Goal: Information Seeking & Learning: Learn about a topic

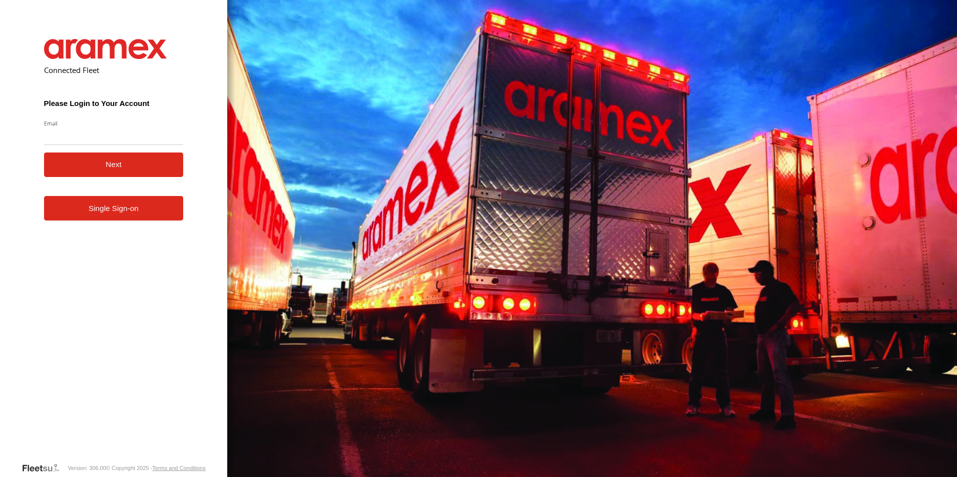
click at [118, 218] on link "Single Sign-on" at bounding box center [114, 208] width 140 height 25
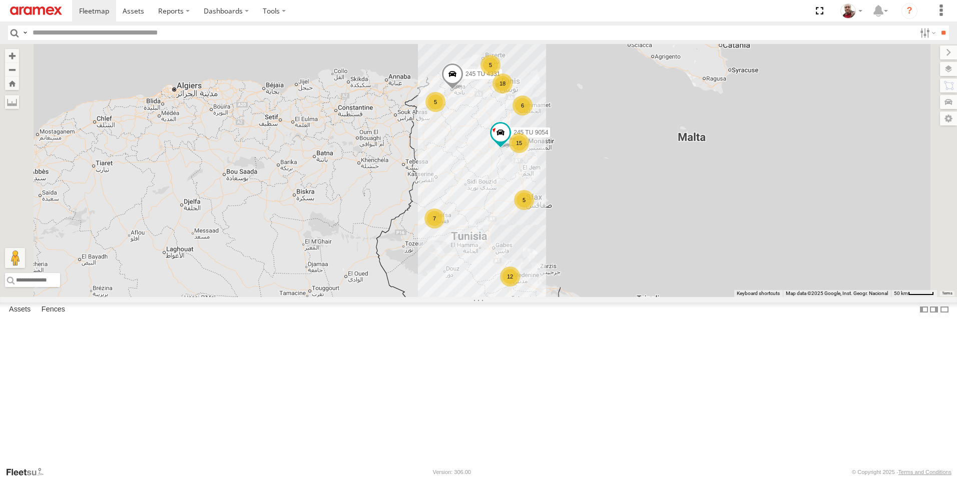
click at [152, 28] on input "text" at bounding box center [472, 33] width 887 height 15
type input "****"
click at [937, 26] on input "**" at bounding box center [943, 33] width 12 height 15
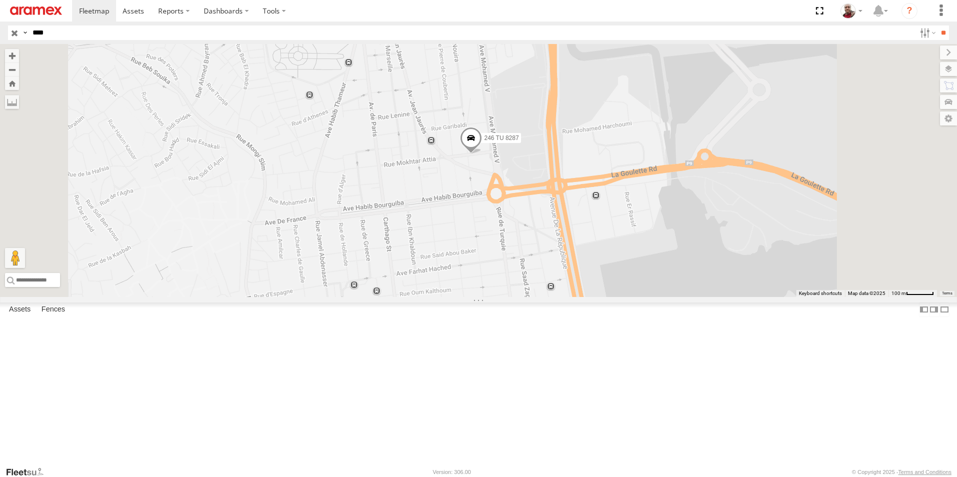
click at [13, 32] on input "button" at bounding box center [14, 33] width 13 height 15
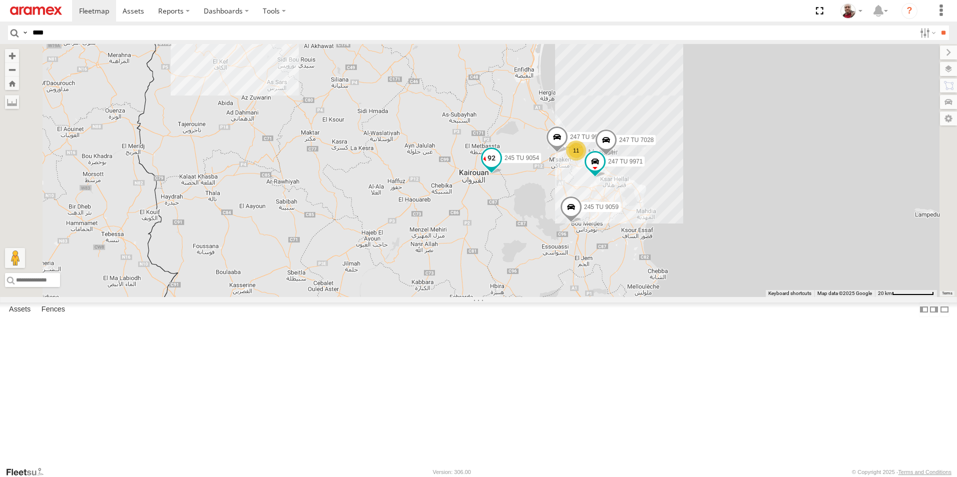
click at [500, 167] on span at bounding box center [491, 158] width 18 height 18
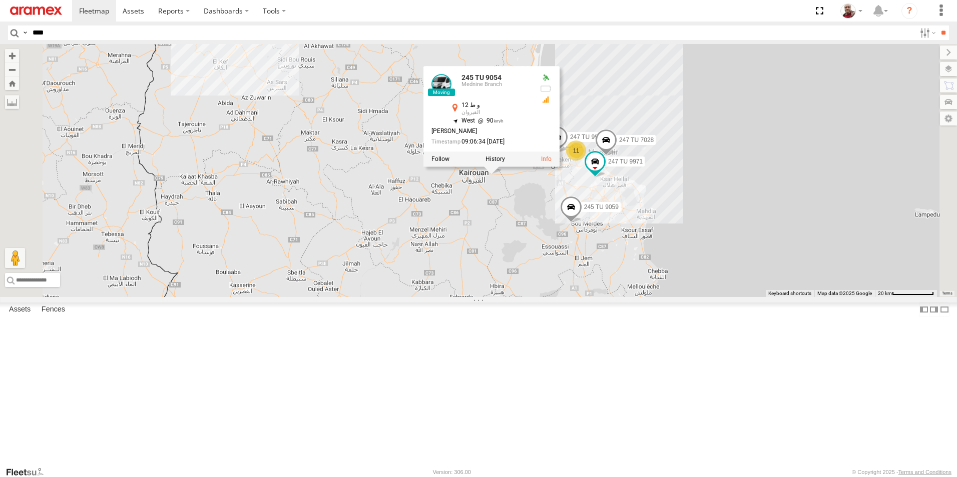
click at [613, 271] on div "245 TU 4331 245 TU 9054 6 11 5 247 TU 7028 5 247 TU 9971 247 TU 9972 245 TU 905…" at bounding box center [478, 170] width 957 height 253
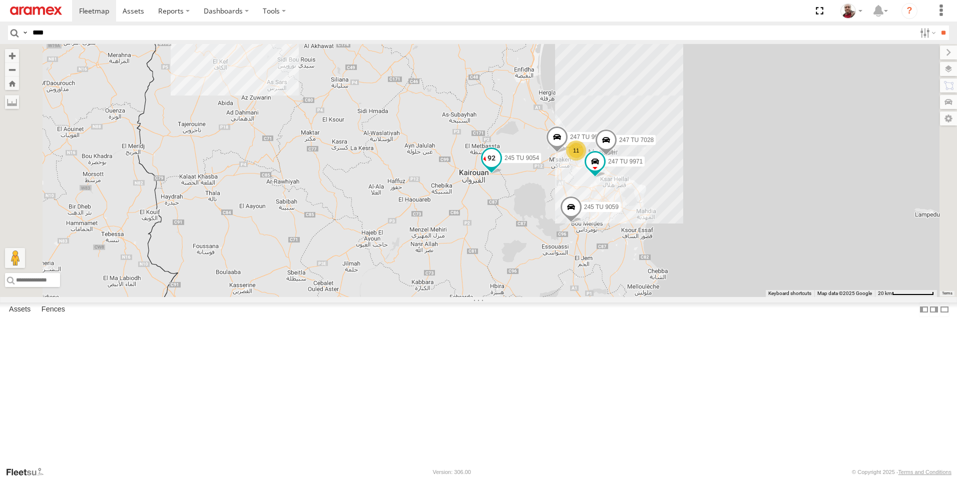
click at [500, 167] on span at bounding box center [491, 158] width 18 height 18
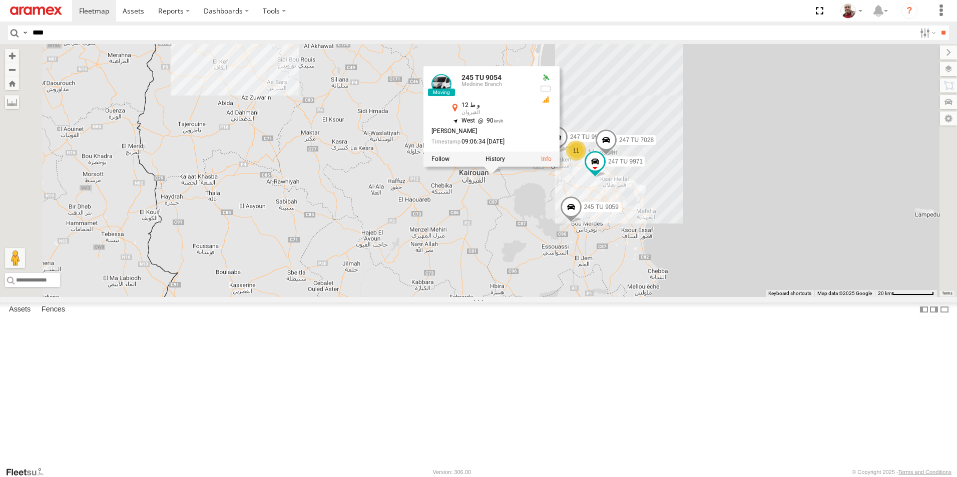
click at [612, 271] on div "245 TU 4331 245 TU 9054 6 11 5 247 TU 7028 5 247 TU 9971 247 TU 9972 245 TU 905…" at bounding box center [478, 170] width 957 height 253
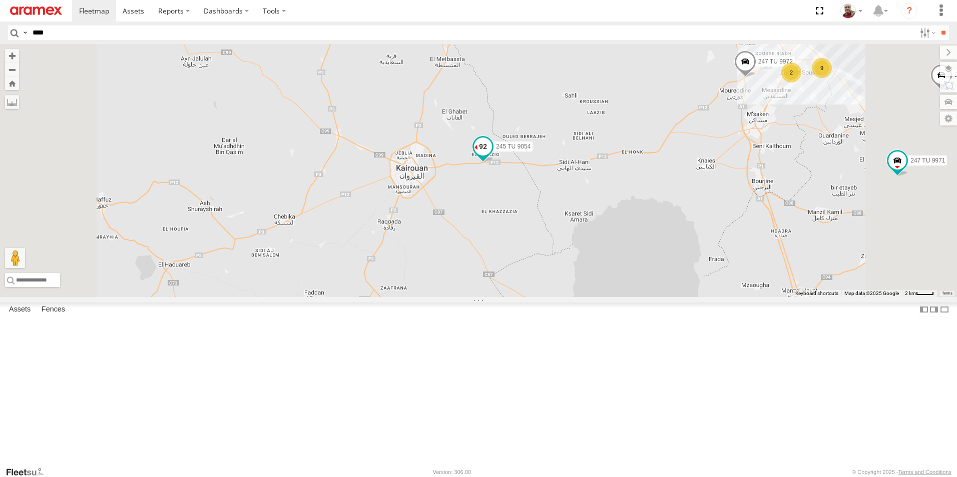
click at [492, 156] on span at bounding box center [483, 147] width 18 height 18
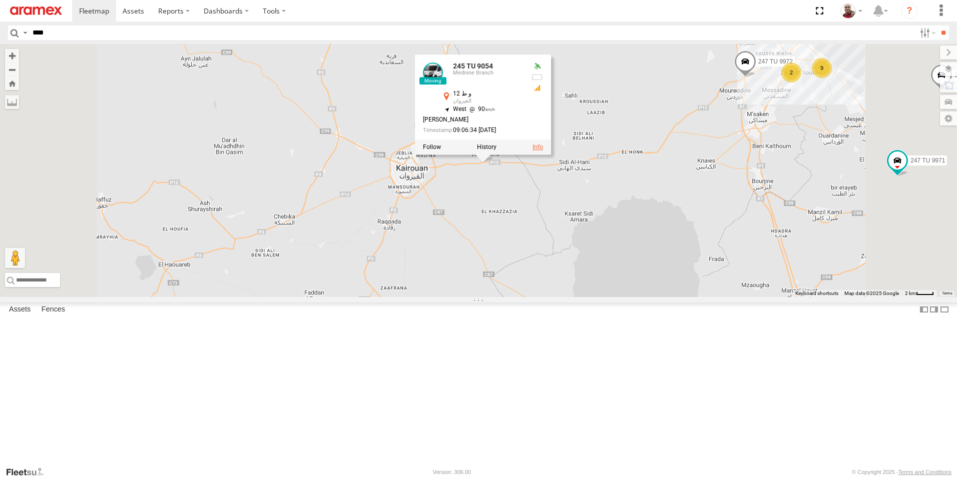
click at [543, 151] on link at bounding box center [537, 147] width 11 height 7
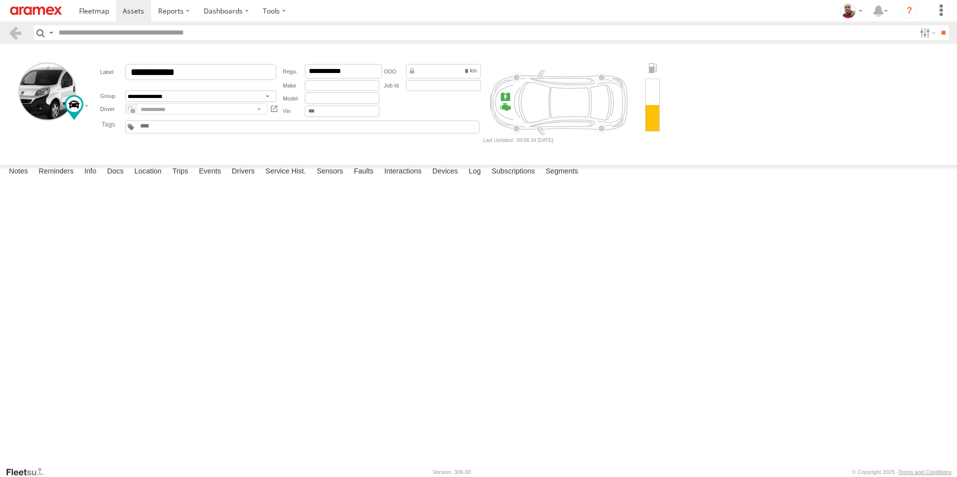
click at [0, 0] on form "New Note Save" at bounding box center [0, 0] width 0 height 0
click at [0, 0] on div at bounding box center [0, 0] width 0 height 0
click at [0, 0] on span at bounding box center [0, 0] width 0 height 0
click at [0, 0] on textarea at bounding box center [0, 0] width 0 height 0
type textarea "**********"
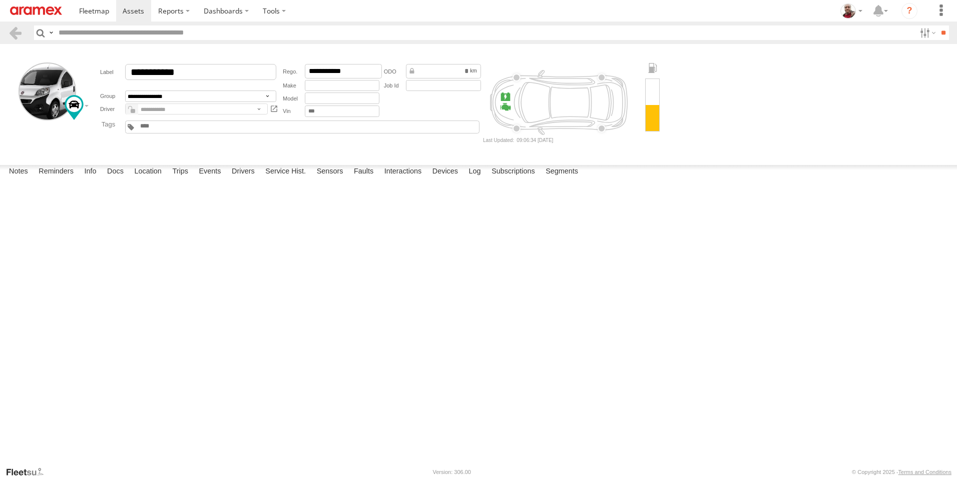
click at [0, 0] on button "Save" at bounding box center [0, 0] width 0 height 0
click at [43, 11] on img at bounding box center [36, 11] width 52 height 9
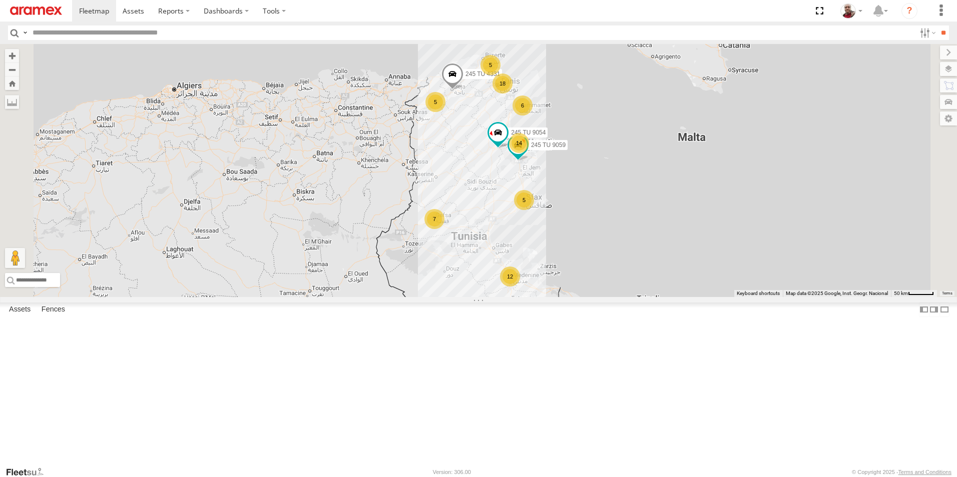
click at [175, 27] on input "text" at bounding box center [472, 33] width 887 height 15
type input "****"
click at [937, 26] on input "**" at bounding box center [943, 33] width 12 height 15
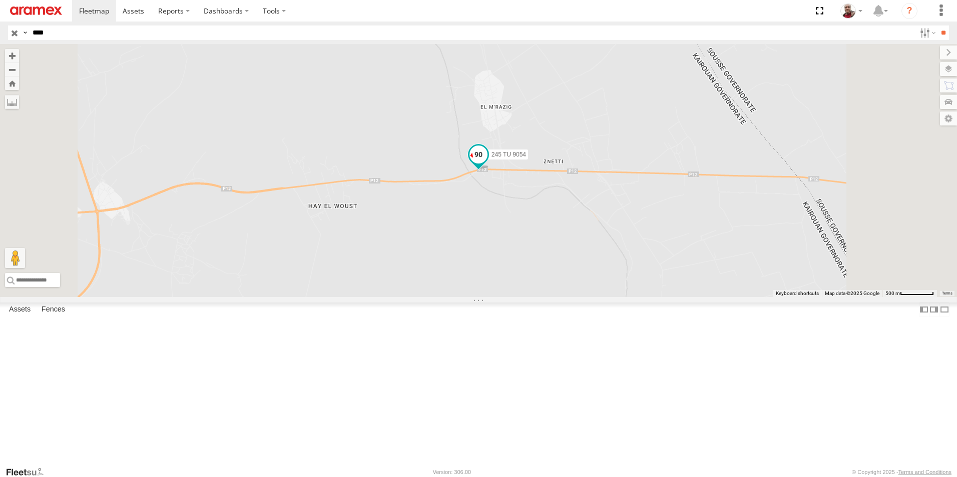
click at [487, 164] on span at bounding box center [478, 155] width 18 height 18
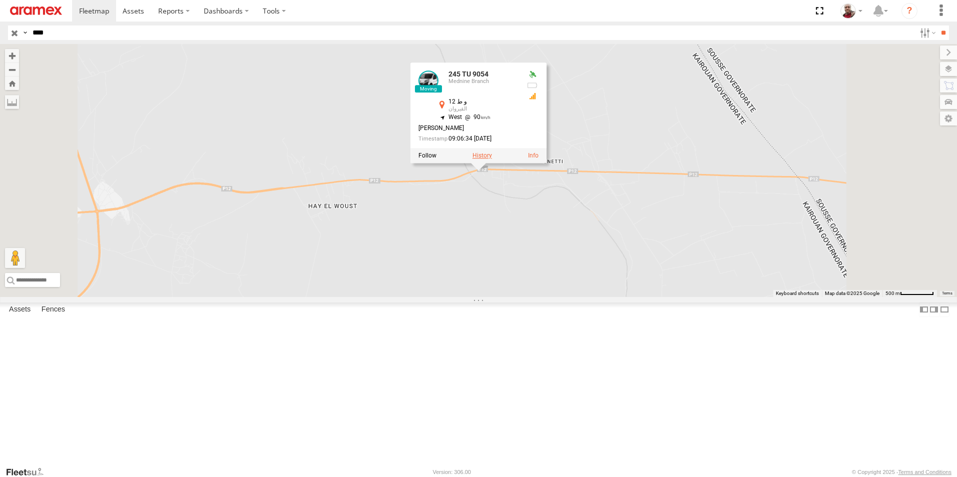
click at [492, 160] on label at bounding box center [482, 156] width 20 height 7
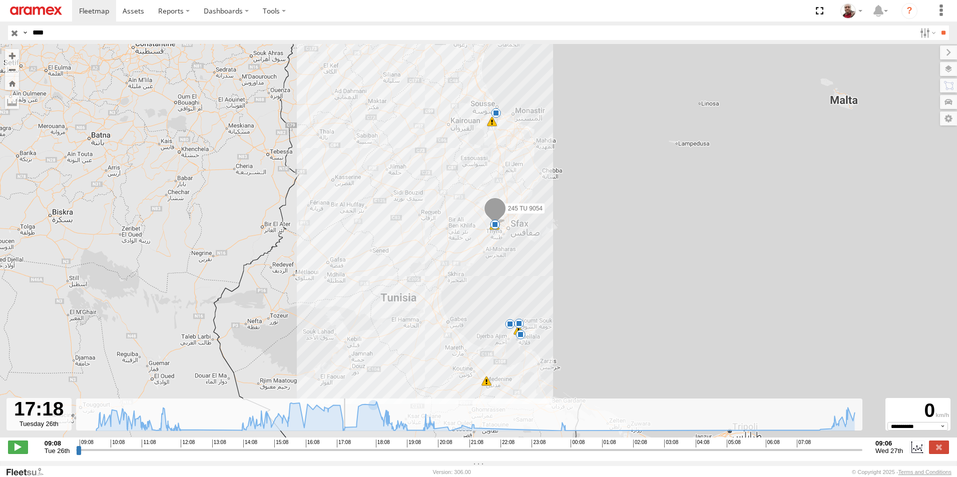
drag, startPoint x: 80, startPoint y: 456, endPoint x: 344, endPoint y: 425, distance: 266.4
click at [344, 445] on input "range" at bounding box center [469, 450] width 786 height 10
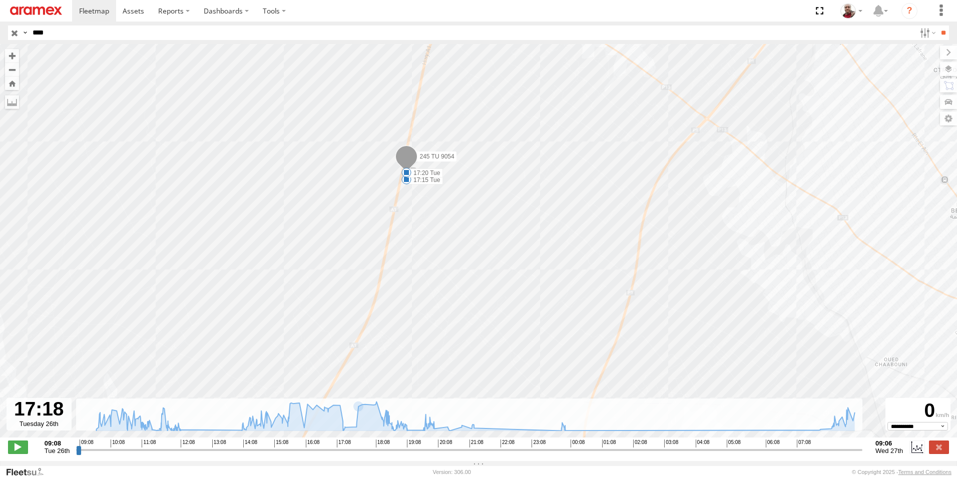
drag, startPoint x: 400, startPoint y: 125, endPoint x: 452, endPoint y: 304, distance: 187.0
click at [451, 303] on div "245 TU 9054 11:21 Tue 12:14 Tue 14:25 Tue 17:15 Tue 17:20 Tue" at bounding box center [478, 246] width 957 height 404
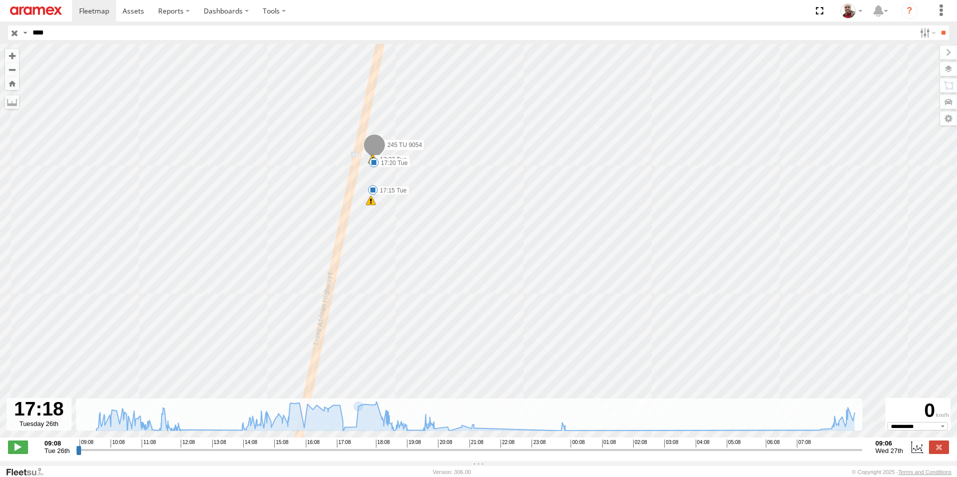
drag, startPoint x: 390, startPoint y: 182, endPoint x: 415, endPoint y: 275, distance: 96.5
click at [415, 275] on div "245 TU 9054 11:21 Tue 12:14 Tue 14:25 Tue 17:15 Tue 17:20 Tue 5 17:37 Tue" at bounding box center [478, 246] width 957 height 404
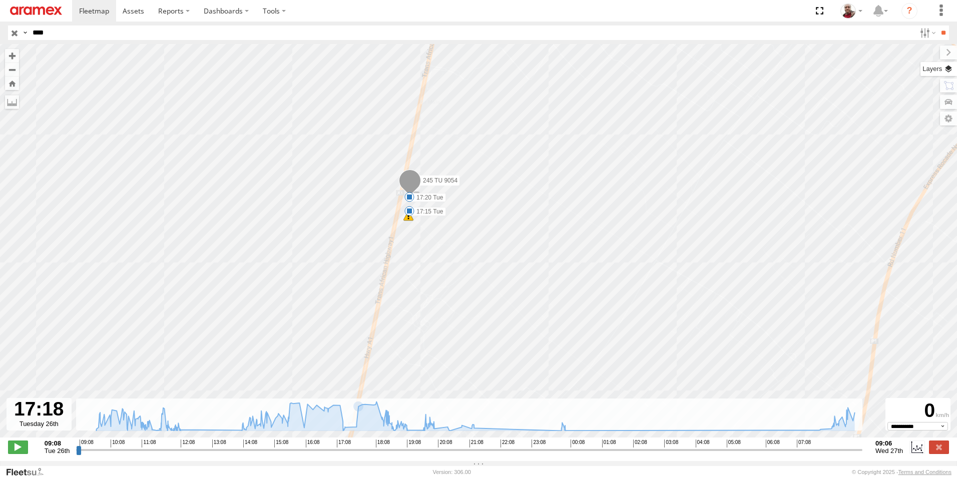
click at [946, 75] on label at bounding box center [938, 69] width 37 height 14
click at [0, 0] on label at bounding box center [0, 0] width 0 height 0
click at [0, 0] on span "Satellite + Roadmap" at bounding box center [0, 0] width 0 height 0
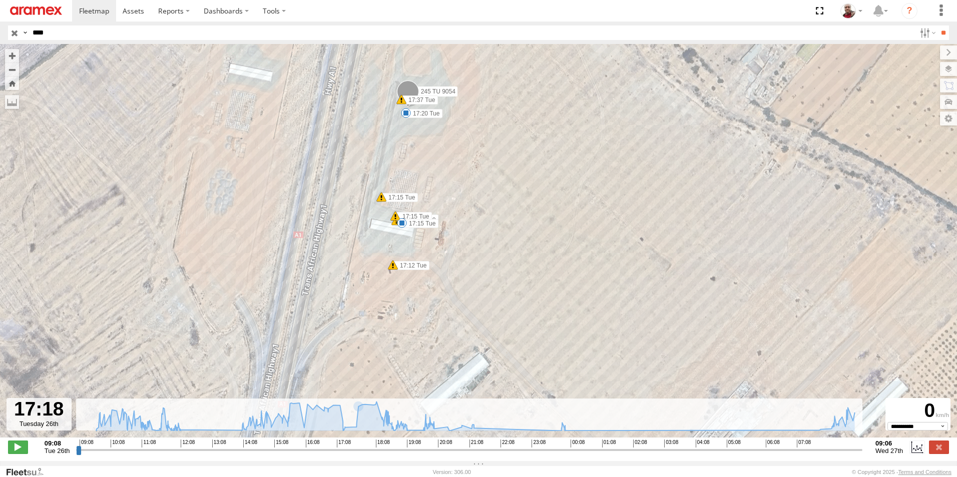
drag, startPoint x: 380, startPoint y: 191, endPoint x: 421, endPoint y: 323, distance: 138.2
click at [421, 323] on div "245 TU 9054 11:21 Tue 12:14 Tue 14:25 Tue 17:15 Tue 17:20 Tue 17:12 Tue 17:13 T…" at bounding box center [478, 246] width 957 height 404
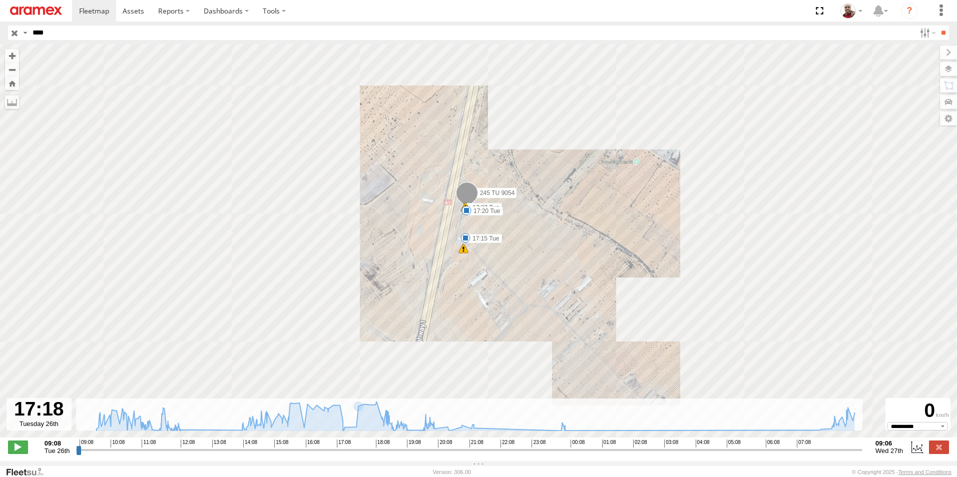
click at [0, 0] on span "Default" at bounding box center [0, 0] width 0 height 0
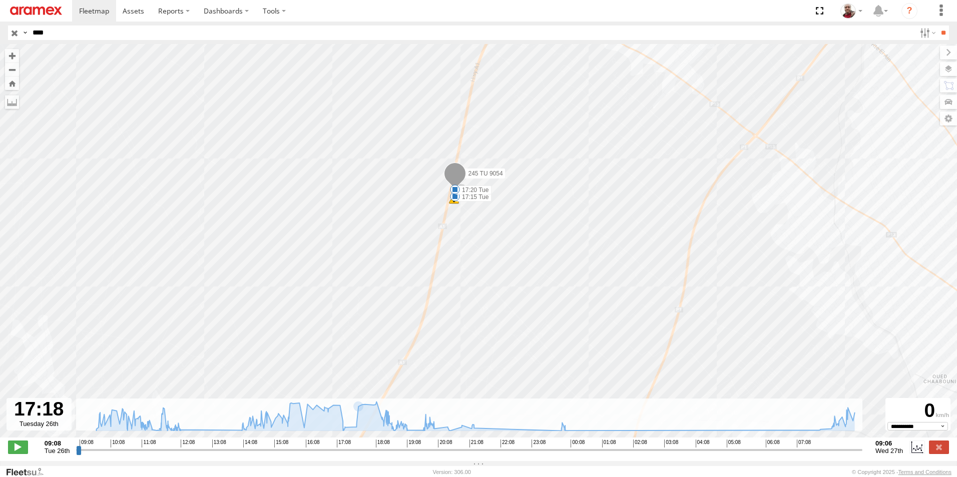
drag, startPoint x: 419, startPoint y: 288, endPoint x: 373, endPoint y: 216, distance: 85.7
click at [373, 216] on div "245 TU 9054 11:21 Tue 12:14 Tue 14:25 Tue 17:15 Tue 17:20 Tue 6" at bounding box center [478, 246] width 957 height 404
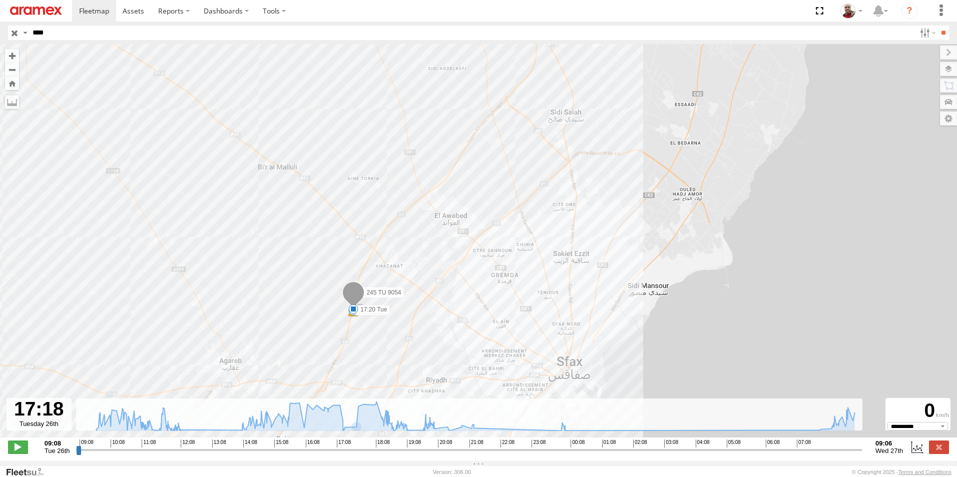
drag, startPoint x: 459, startPoint y: 186, endPoint x: 468, endPoint y: 270, distance: 84.6
click at [468, 270] on div "245 TU 9054 11:21 Tue 12:14 Tue 14:25 Tue 17:15 Tue 17:20 Tue 6" at bounding box center [478, 246] width 957 height 404
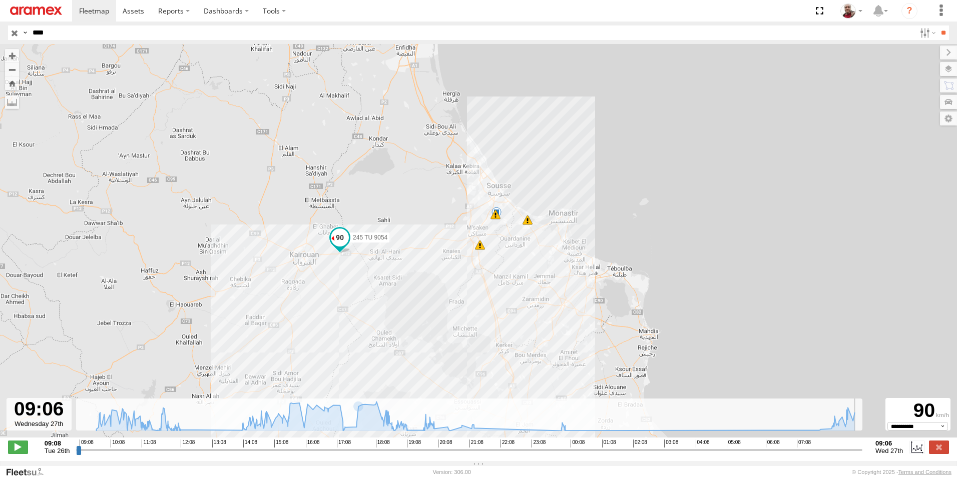
drag, startPoint x: 346, startPoint y: 456, endPoint x: 873, endPoint y: 422, distance: 527.9
type input "**********"
click at [862, 445] on input "range" at bounding box center [469, 450] width 786 height 10
click at [13, 35] on input "button" at bounding box center [14, 33] width 13 height 15
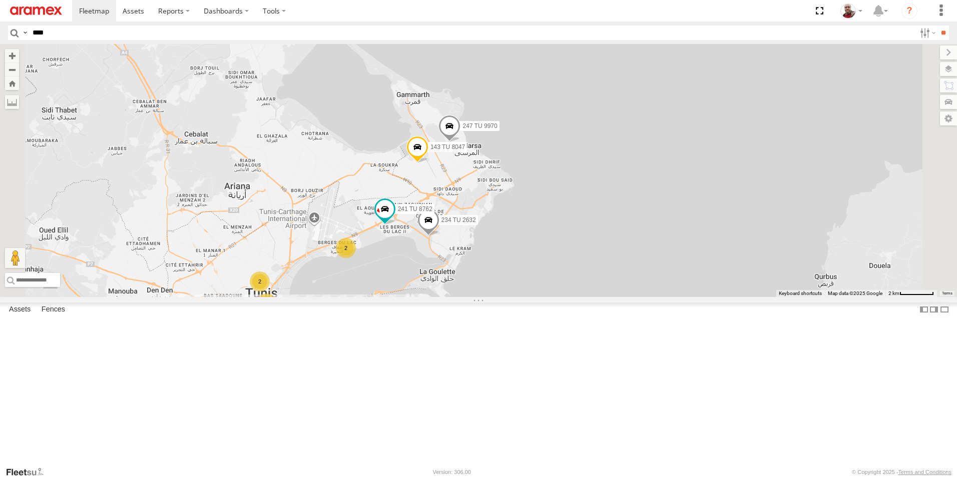
click at [428, 163] on span at bounding box center [417, 149] width 22 height 27
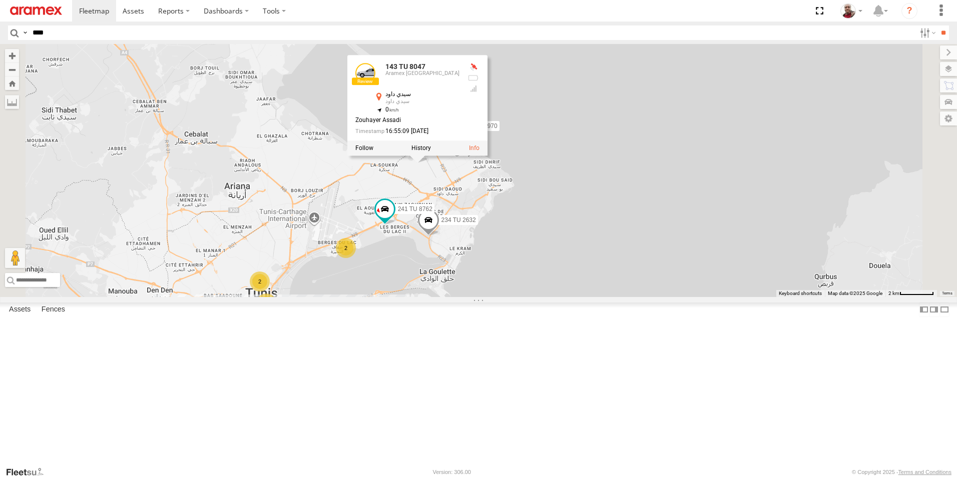
click at [547, 267] on div "245 TU 4334 231 TU 3159 148 TU 4505 245 TU 4331 247 TU 7028 245 TU 9065 245 TU …" at bounding box center [478, 170] width 957 height 253
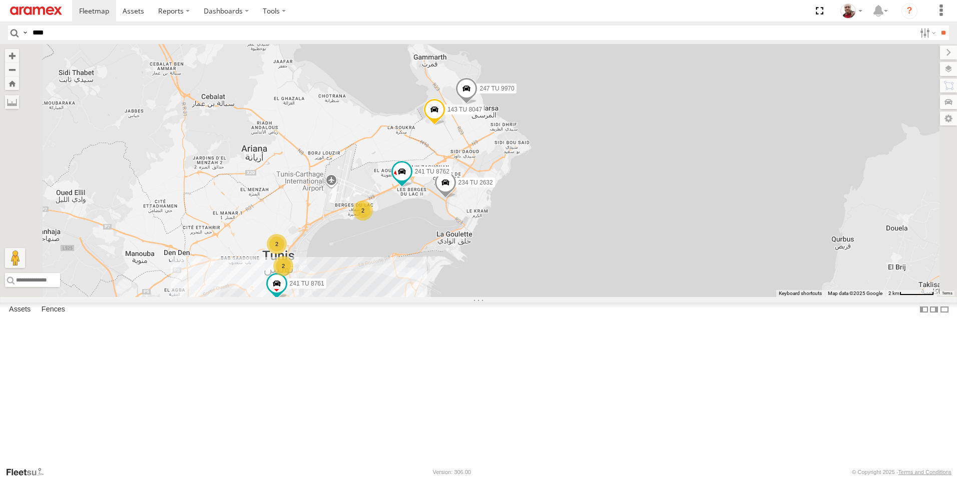
drag, startPoint x: 510, startPoint y: 321, endPoint x: 528, endPoint y: 281, distance: 43.9
click at [528, 281] on div "245 TU 4334 231 TU 3159 148 TU 4505 245 TU 4331 247 TU 7028 245 TU 9065 245 TU …" at bounding box center [478, 170] width 957 height 253
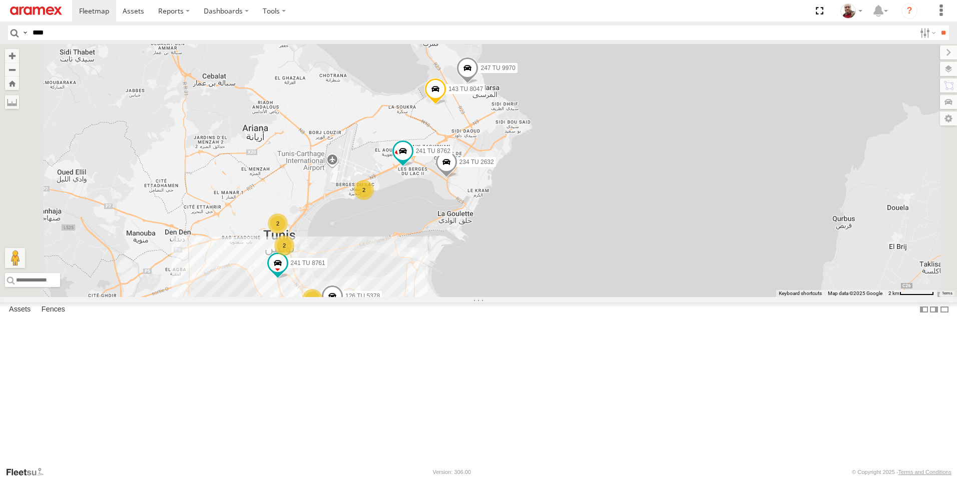
drag, startPoint x: 463, startPoint y: 346, endPoint x: 465, endPoint y: 325, distance: 21.1
click at [465, 297] on div "245 TU 4334 231 TU 3159 148 TU 4505 245 TU 4331 247 TU 7028 245 TU 9065 245 TU …" at bounding box center [478, 170] width 957 height 253
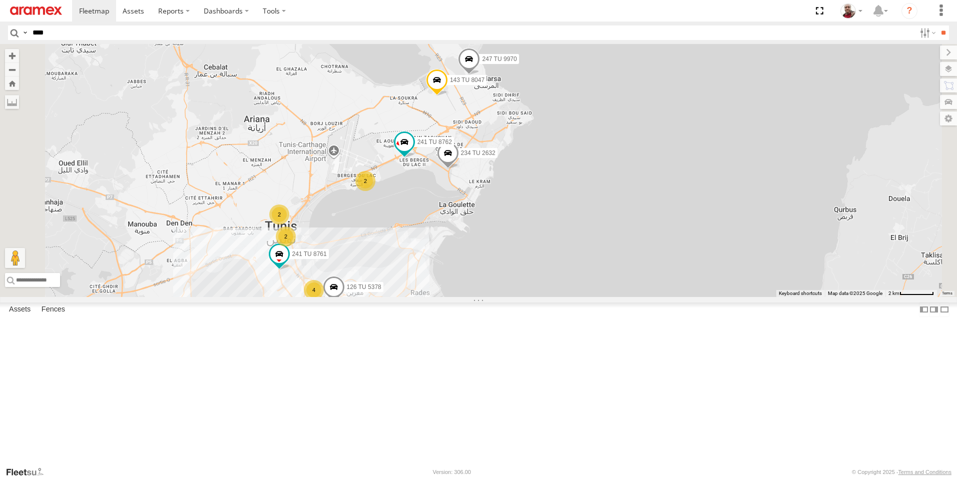
drag, startPoint x: 458, startPoint y: 356, endPoint x: 470, endPoint y: 312, distance: 45.0
click at [470, 297] on div "245 TU 4334 231 TU 3159 148 TU 4505 245 TU 4331 247 TU 7028 245 TU 9065 245 TU …" at bounding box center [478, 170] width 957 height 253
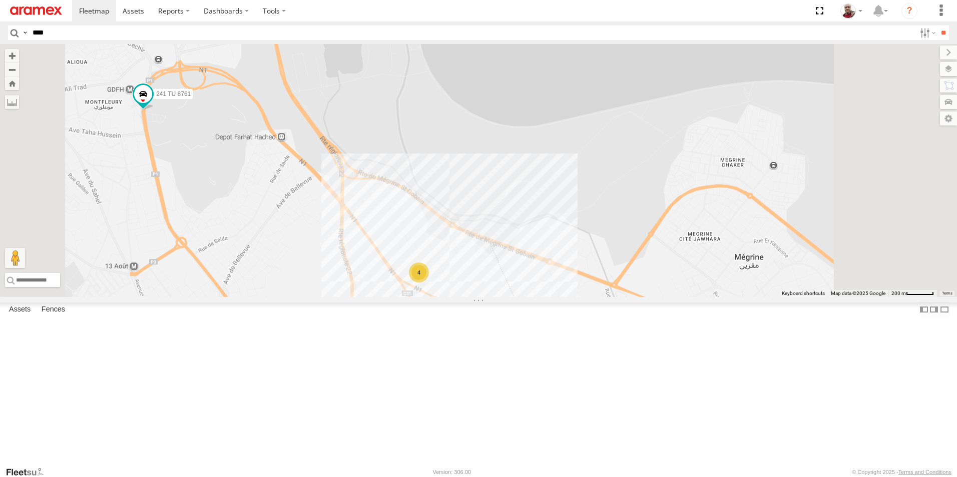
click at [429, 283] on div "4" at bounding box center [419, 273] width 20 height 20
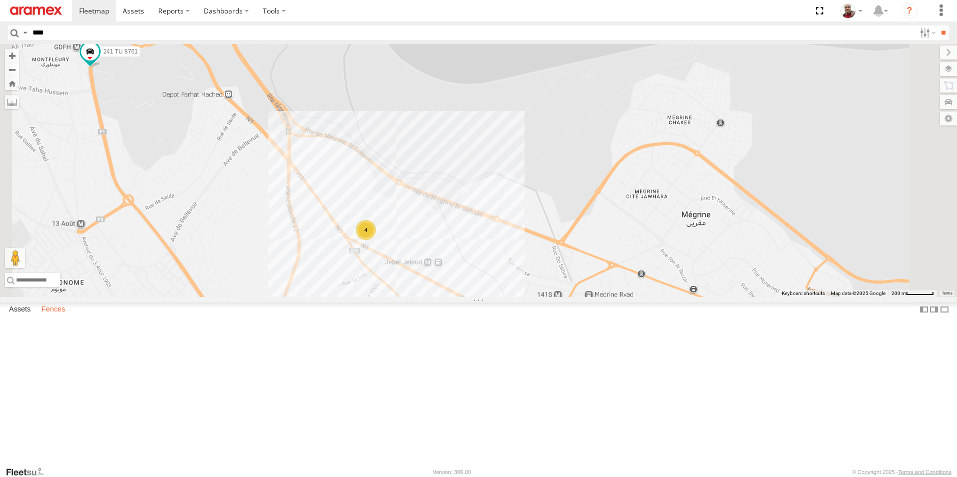
click at [65, 317] on label "Fences" at bounding box center [54, 310] width 34 height 14
click at [0, 0] on div "Gafsa Branch" at bounding box center [0, 0] width 0 height 0
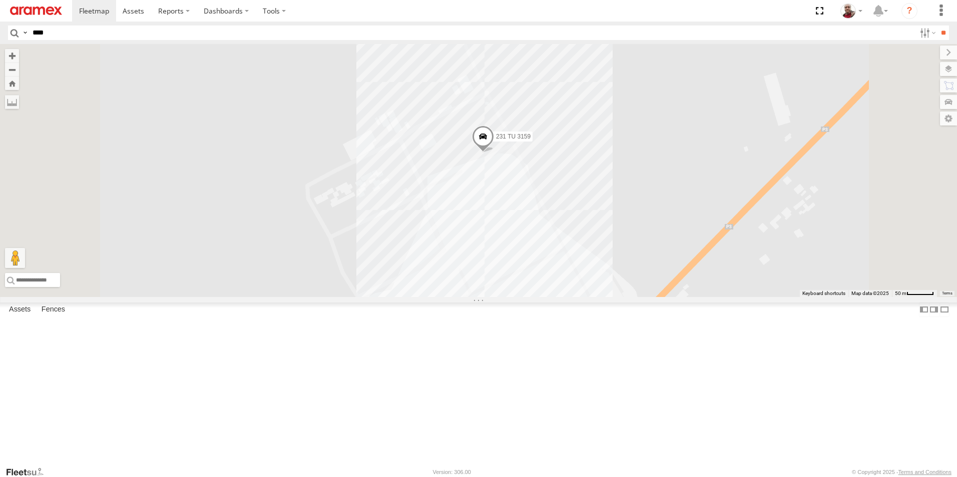
click at [0, 0] on div "Jandouba Branch" at bounding box center [0, 0] width 0 height 0
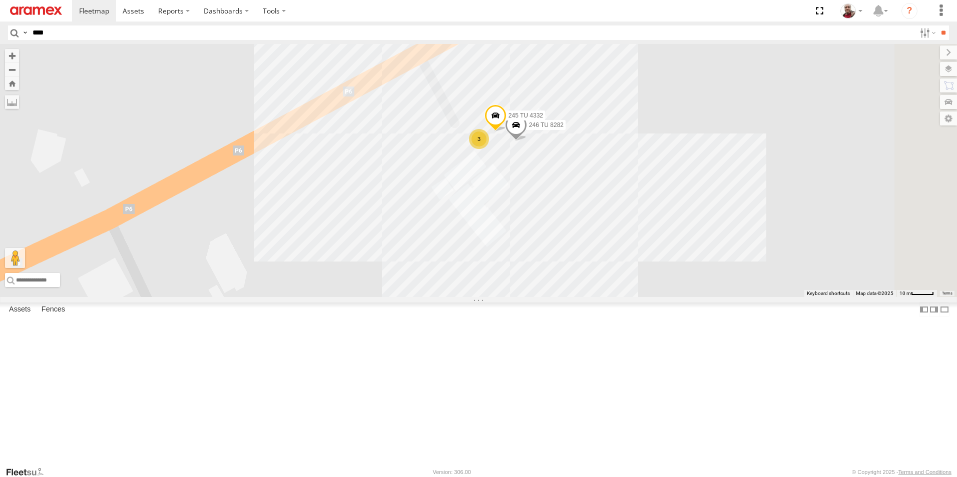
click at [0, 0] on div "Mednine Branch" at bounding box center [0, 0] width 0 height 0
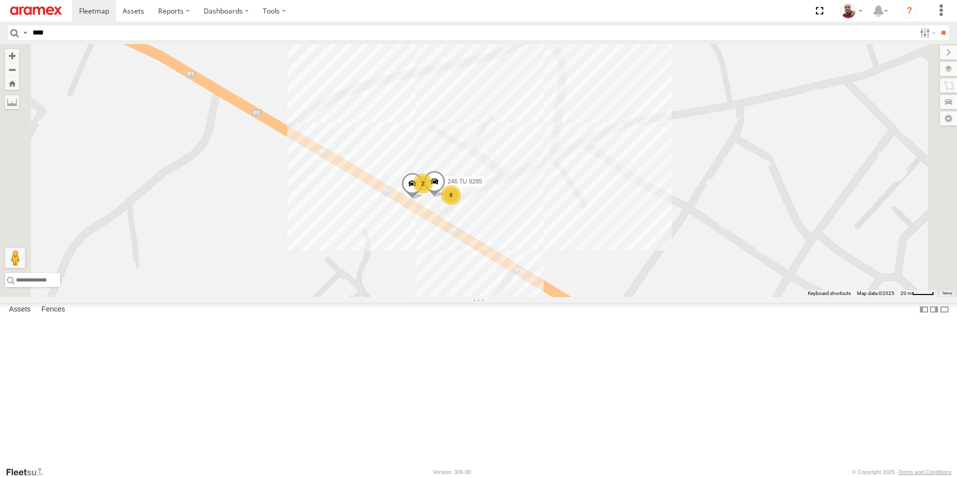
click at [0, 0] on div "Nabeul branch" at bounding box center [0, 0] width 0 height 0
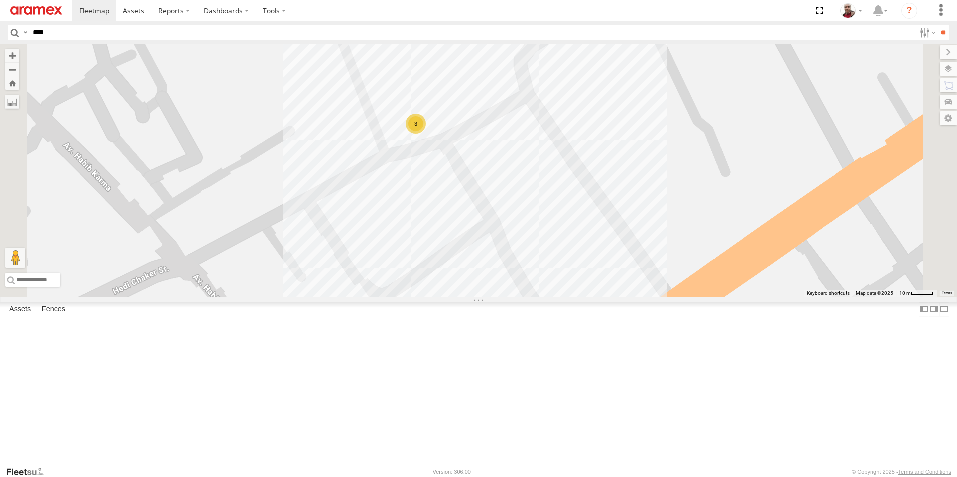
click at [0, 0] on div "Sfax Office" at bounding box center [0, 0] width 0 height 0
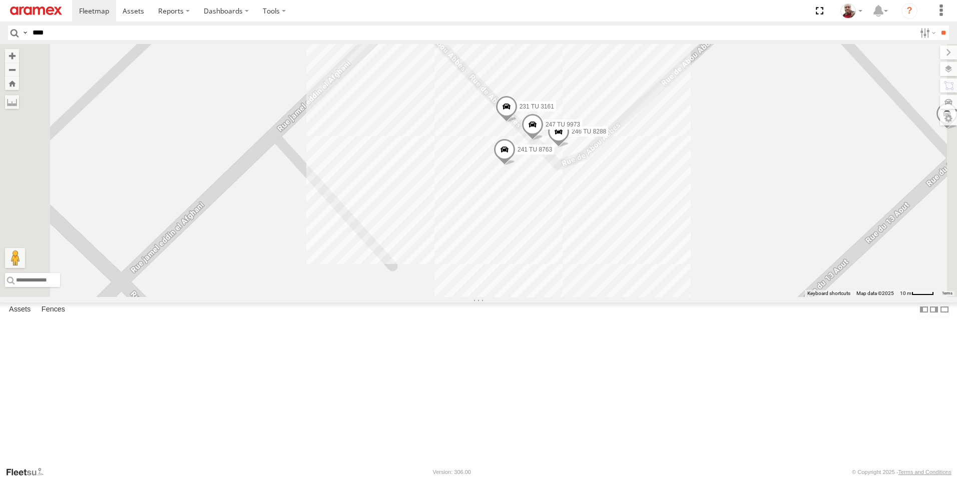
click at [0, 0] on div "Souse Branch" at bounding box center [0, 0] width 0 height 0
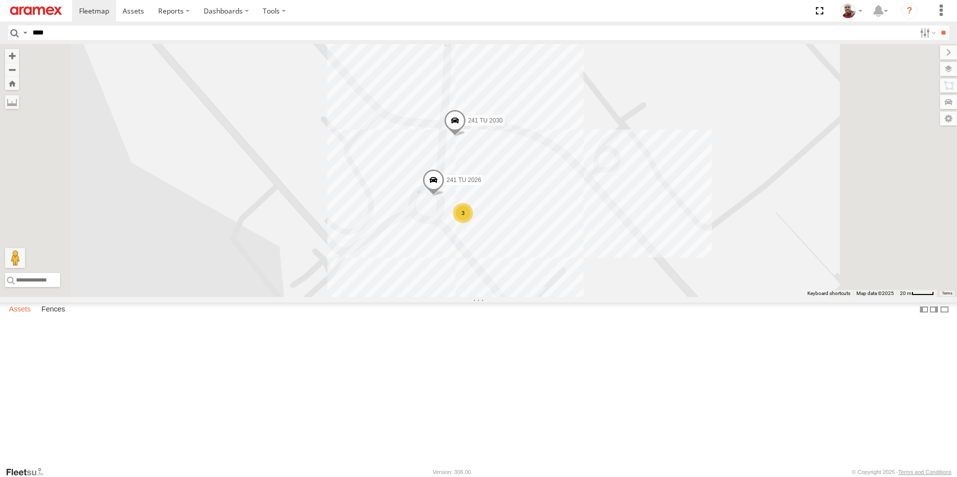
click at [16, 317] on label "Assets" at bounding box center [20, 310] width 32 height 14
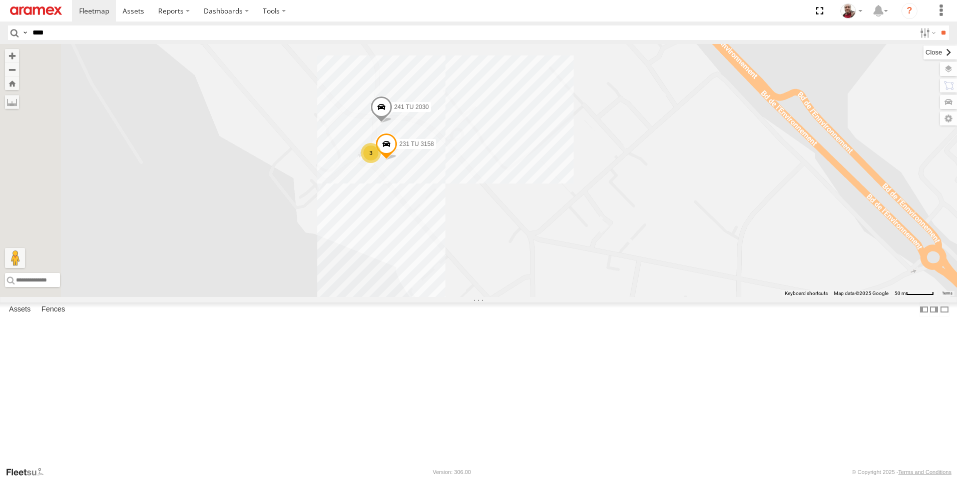
click at [923, 56] on label at bounding box center [940, 53] width 34 height 14
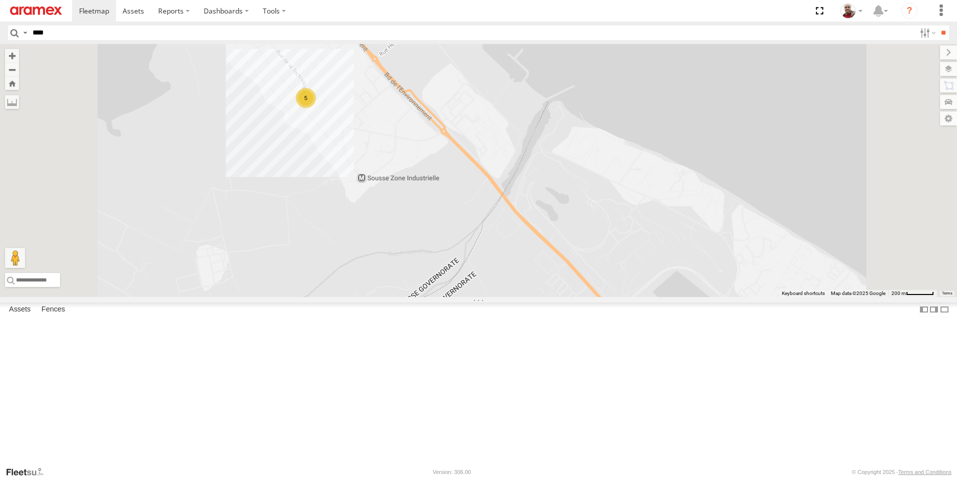
drag, startPoint x: 349, startPoint y: 212, endPoint x: 372, endPoint y: 223, distance: 25.7
click at [372, 223] on div "234 TU 2630 245 TU 9061 240 TU 779 5" at bounding box center [478, 170] width 957 height 253
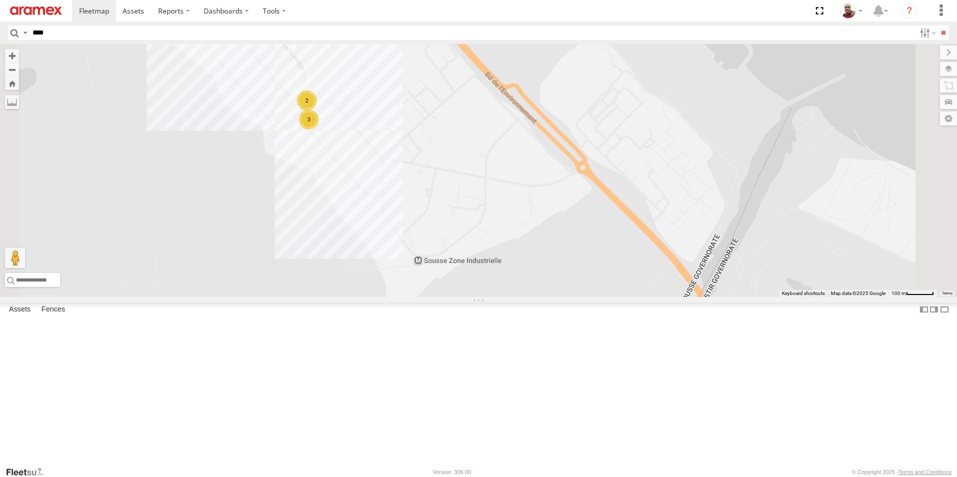
click at [319, 130] on div "3" at bounding box center [309, 120] width 20 height 20
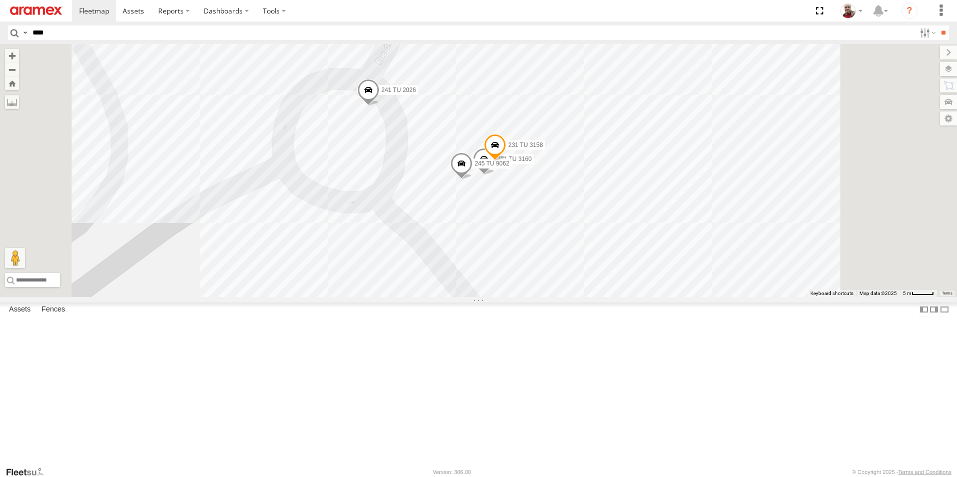
click at [506, 162] on span at bounding box center [495, 148] width 22 height 27
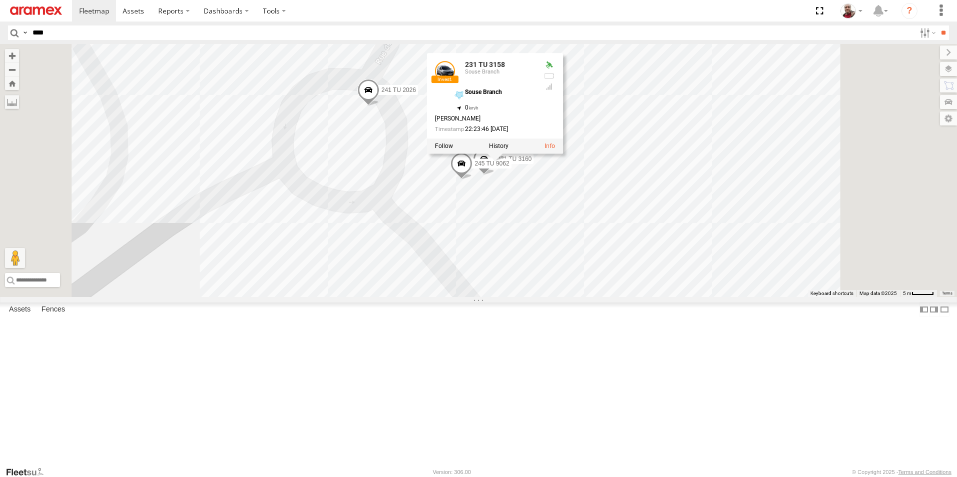
click at [390, 297] on div "234 TU 2630 245 TU 9061 240 TU 779 241 TU 2026 231 TU 3160 245 TU 9062 231 TU 3…" at bounding box center [478, 170] width 957 height 253
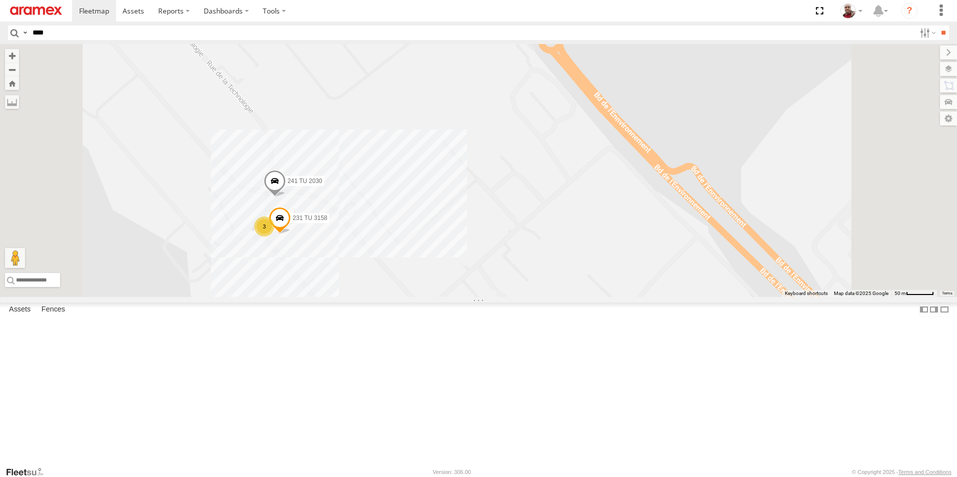
drag, startPoint x: 332, startPoint y: 338, endPoint x: 376, endPoint y: 345, distance: 45.2
click at [376, 297] on div "234 TU 2630 245 TU 9061 240 TU 779 231 TU 3158 241 TU 2030 3" at bounding box center [478, 170] width 957 height 253
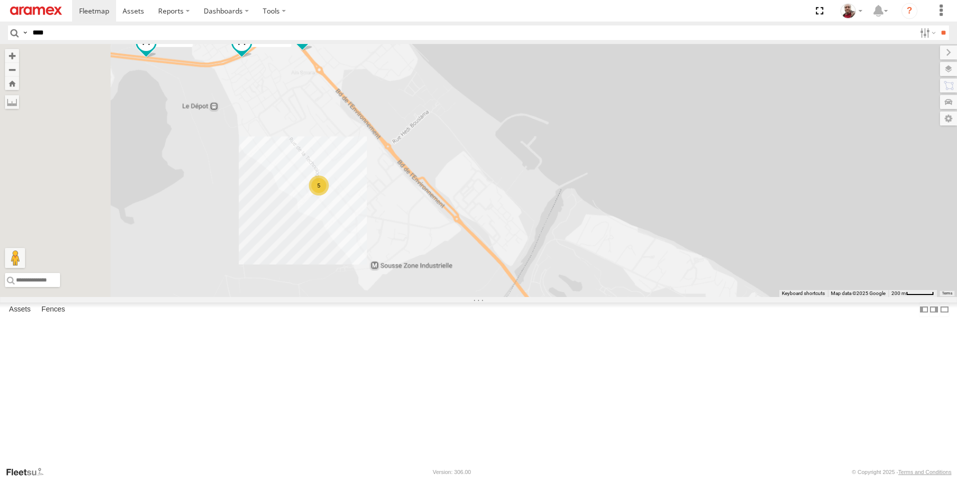
drag, startPoint x: 340, startPoint y: 168, endPoint x: 413, endPoint y: 194, distance: 77.2
click at [413, 194] on div "234 TU 2630 245 TU 9061 240 TU 779 5" at bounding box center [478, 170] width 957 height 253
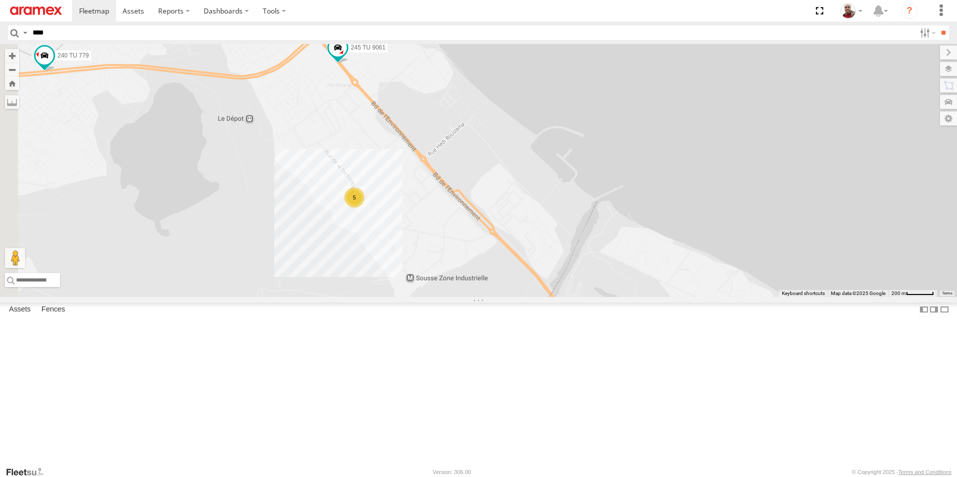
drag, startPoint x: 460, startPoint y: 204, endPoint x: 481, endPoint y: 212, distance: 22.5
click at [481, 212] on div "234 TU 2630 245 TU 9061 240 TU 779 5" at bounding box center [478, 170] width 957 height 253
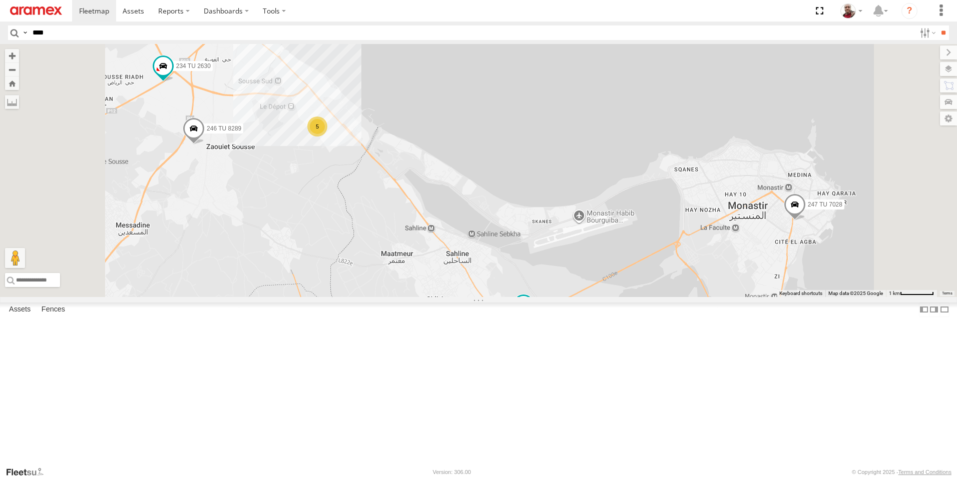
click at [234, 33] on input "****" at bounding box center [472, 33] width 887 height 15
click at [937, 26] on input "**" at bounding box center [943, 33] width 12 height 15
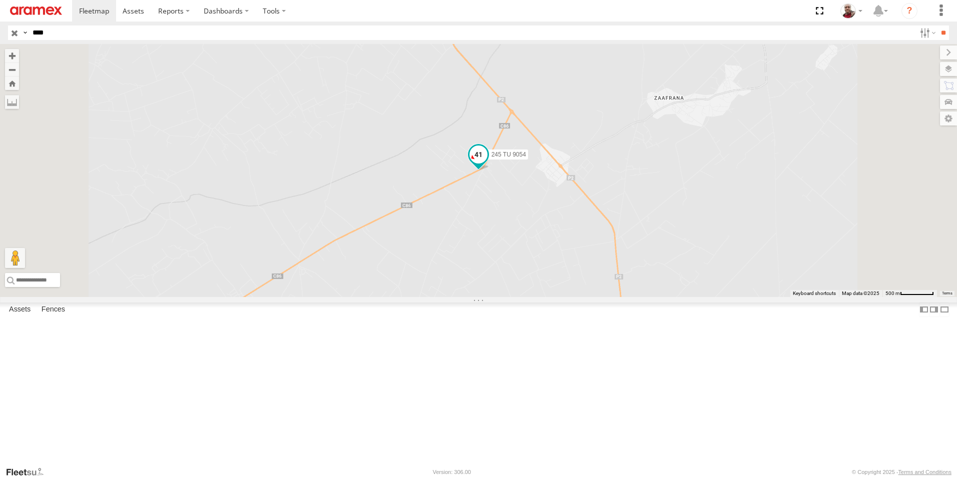
click at [487, 164] on span at bounding box center [478, 155] width 18 height 18
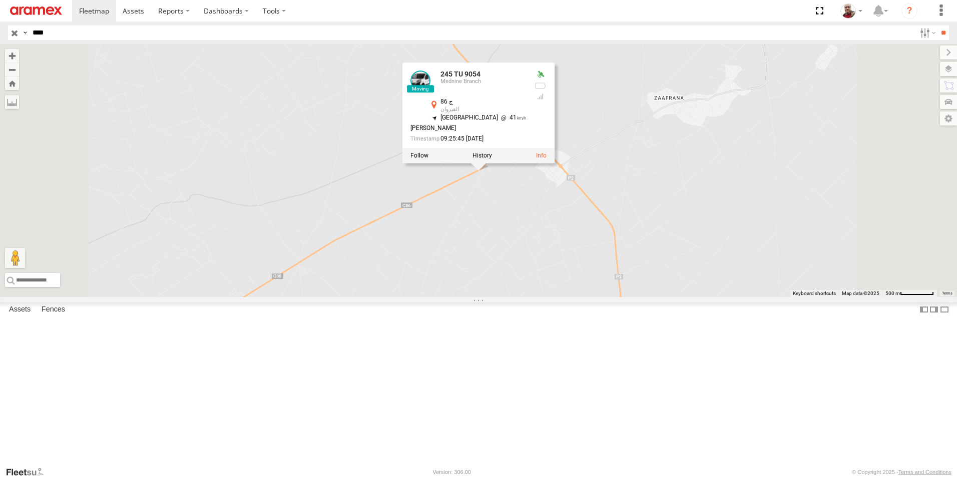
click at [381, 211] on div "245 TU 9054 245 TU 9054 Mednine Branch ج 86 القيروان 35.53185 , 10.04242 South …" at bounding box center [478, 170] width 957 height 253
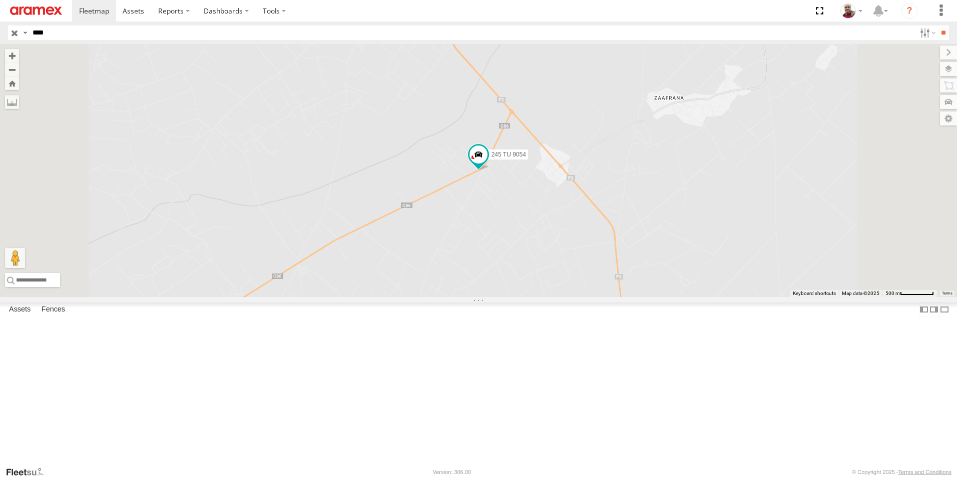
click at [198, 35] on input "****" at bounding box center [472, 33] width 887 height 15
type input "****"
click at [937, 26] on input "**" at bounding box center [943, 33] width 12 height 15
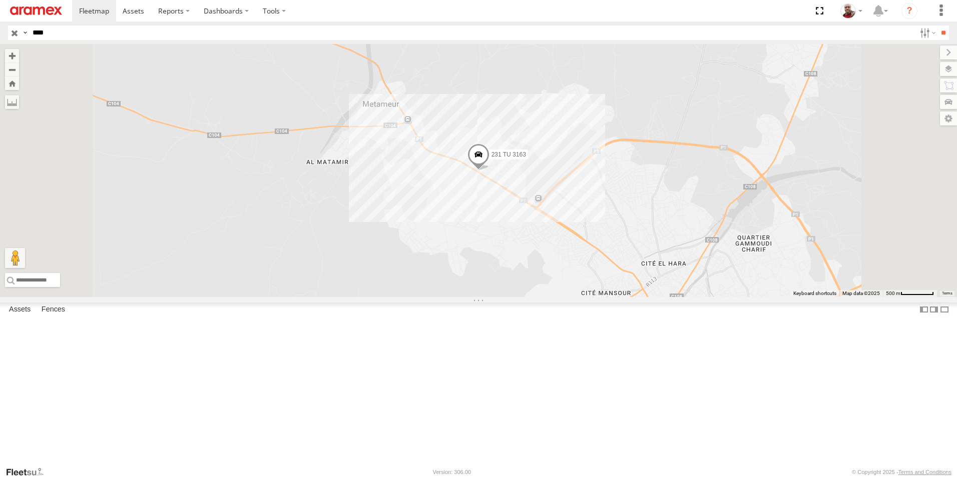
click at [489, 171] on span at bounding box center [478, 157] width 22 height 27
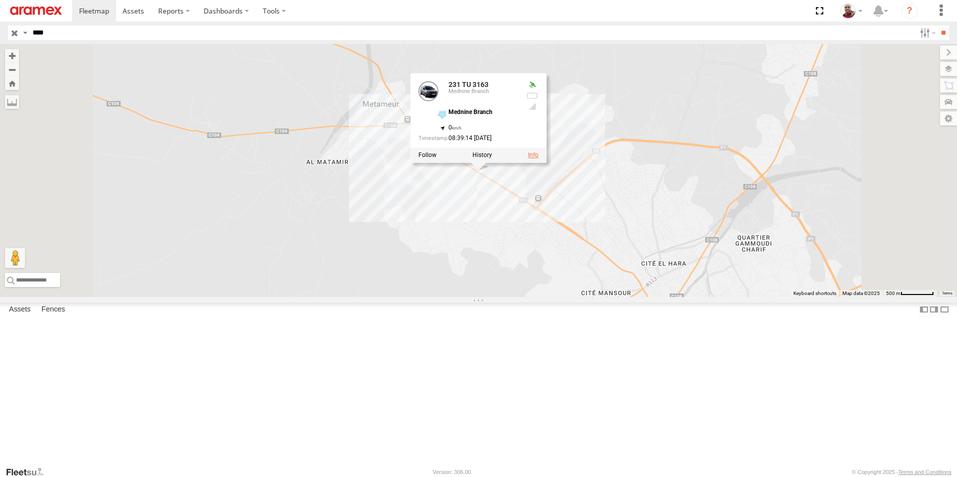
click at [538, 159] on link at bounding box center [533, 155] width 11 height 7
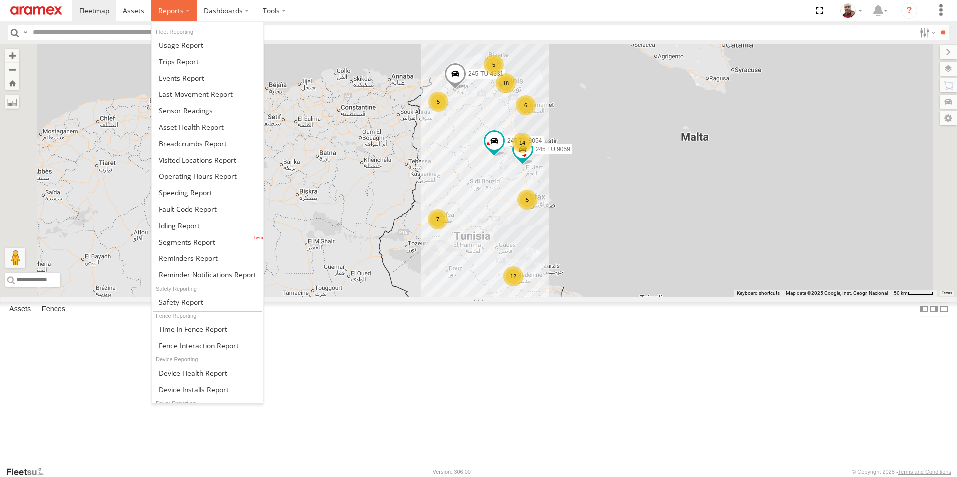
click at [186, 11] on label at bounding box center [174, 11] width 46 height 22
click at [215, 236] on link at bounding box center [208, 242] width 112 height 17
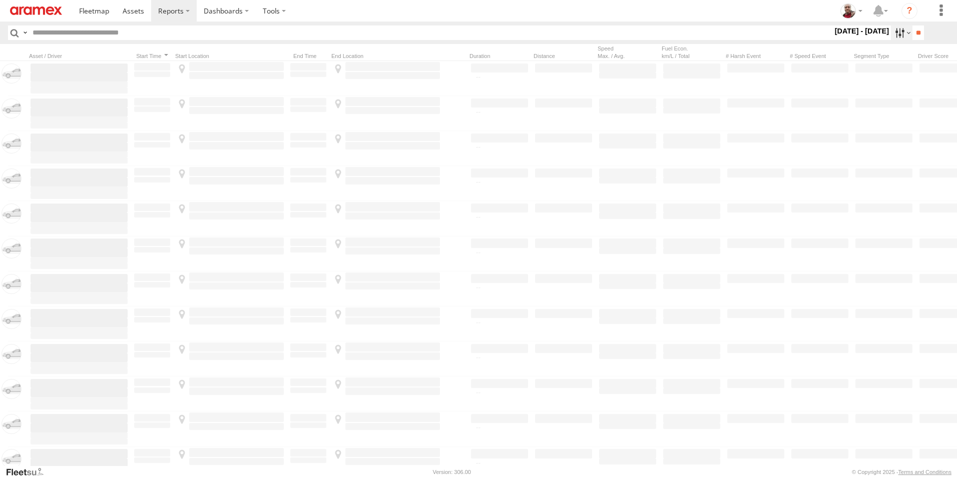
click at [894, 30] on label at bounding box center [902, 33] width 22 height 15
click at [0, 0] on label at bounding box center [0, 0] width 0 height 0
click at [914, 32] on input "**" at bounding box center [918, 33] width 12 height 15
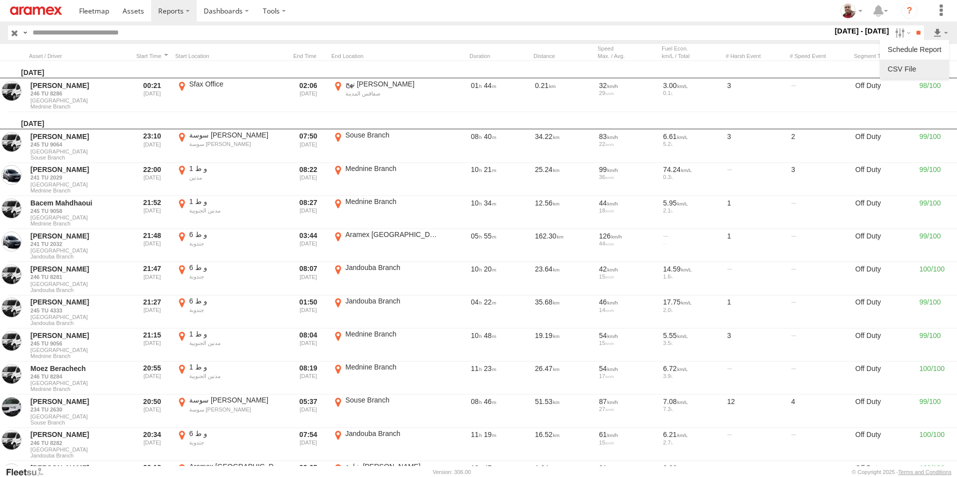
click at [908, 67] on link at bounding box center [914, 69] width 61 height 15
click at [249, 35] on input "text" at bounding box center [431, 33] width 804 height 15
type input "****"
click at [912, 26] on input "**" at bounding box center [918, 33] width 12 height 15
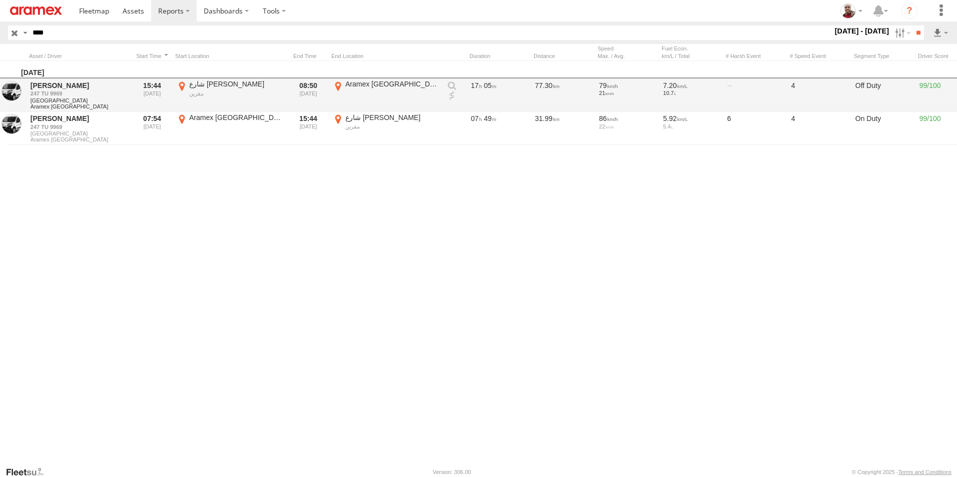
click at [453, 95] on link at bounding box center [452, 96] width 10 height 10
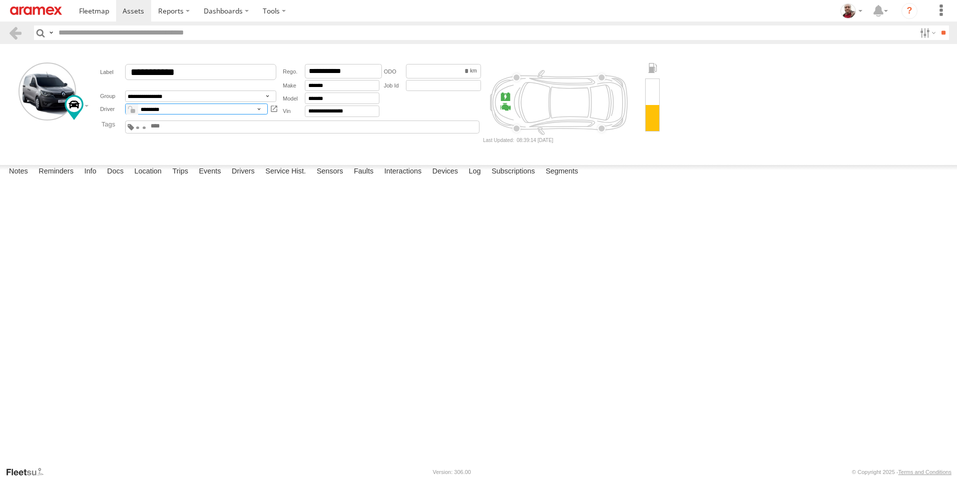
click at [247, 109] on select "**********" at bounding box center [196, 110] width 143 height 12
select select "*****"
click at [125, 104] on select "**********" at bounding box center [196, 110] width 143 height 12
click at [51, 7] on img at bounding box center [36, 11] width 52 height 9
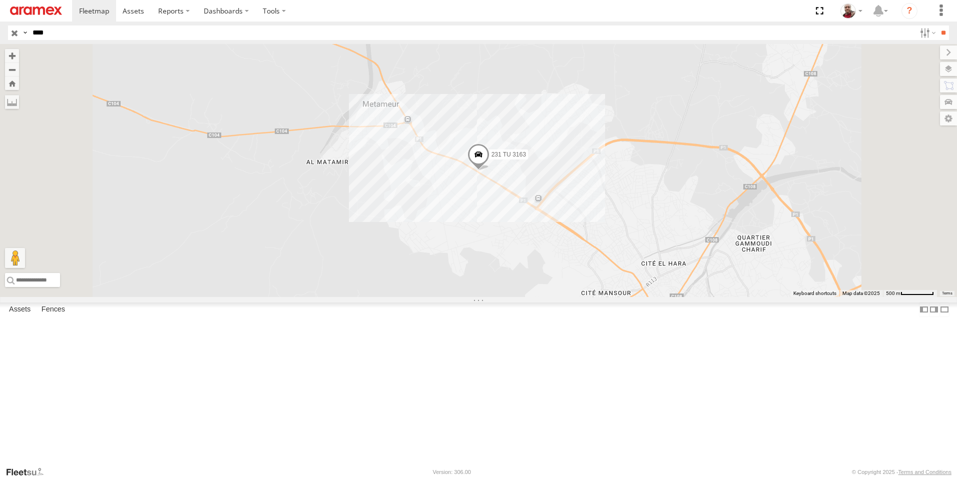
click at [15, 34] on input "button" at bounding box center [14, 33] width 13 height 15
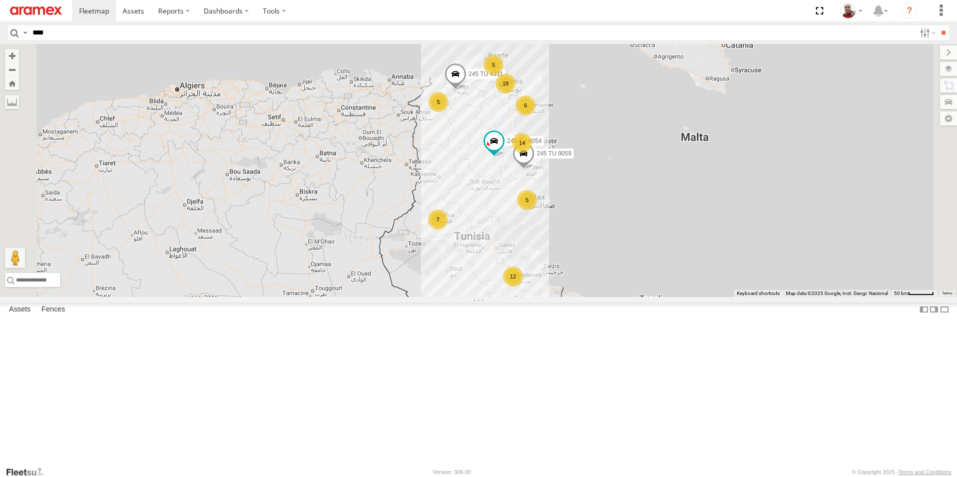
click at [212, 35] on input "****" at bounding box center [472, 33] width 887 height 15
type input "****"
click at [937, 26] on input "**" at bounding box center [943, 33] width 12 height 15
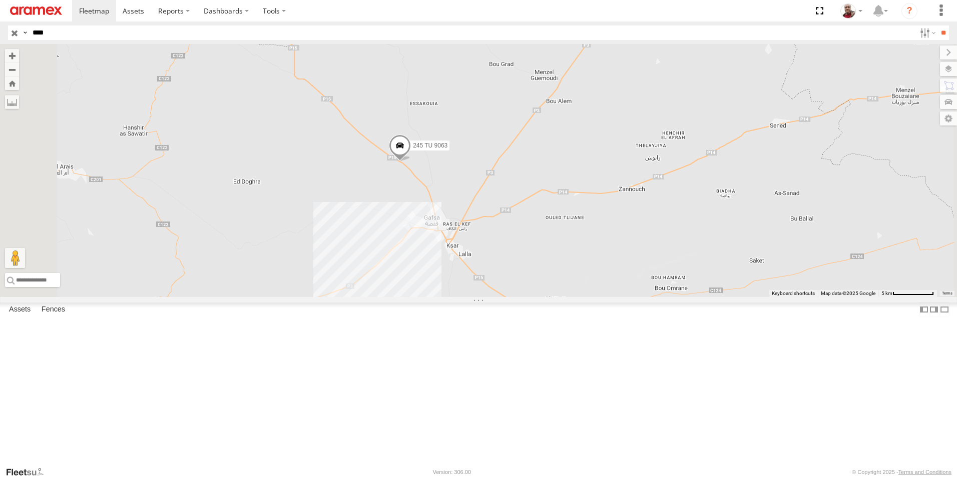
click at [12, 35] on input "button" at bounding box center [14, 33] width 13 height 15
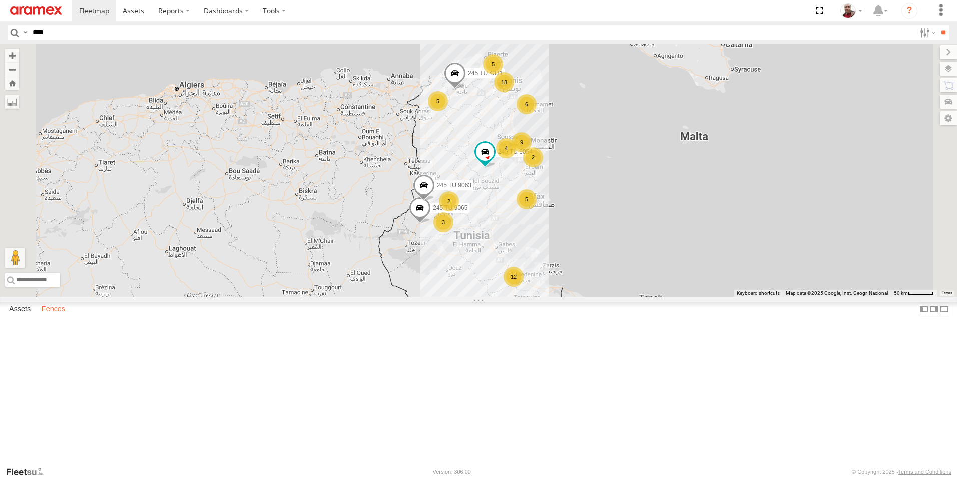
click at [62, 317] on label "Fences" at bounding box center [54, 310] width 34 height 14
click at [0, 0] on div "Aramex [GEOGRAPHIC_DATA]" at bounding box center [0, 0] width 0 height 0
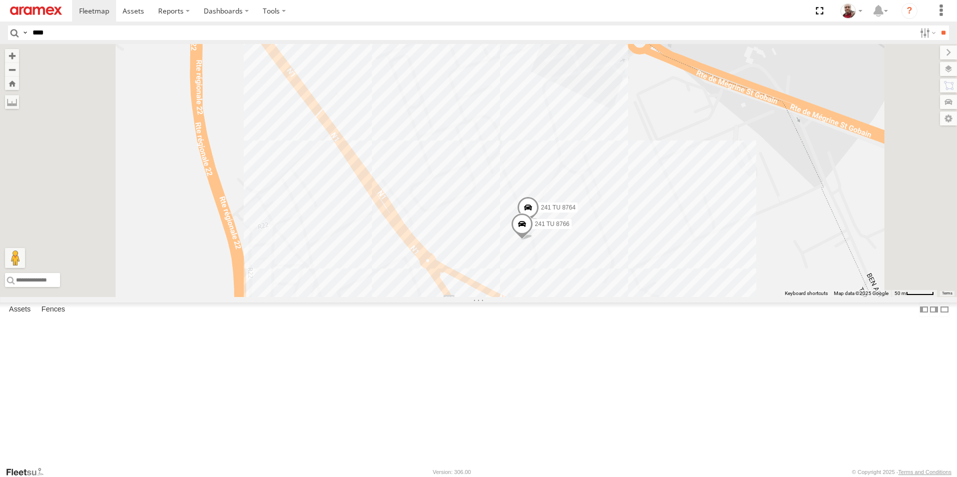
click at [539, 224] on span at bounding box center [528, 210] width 22 height 27
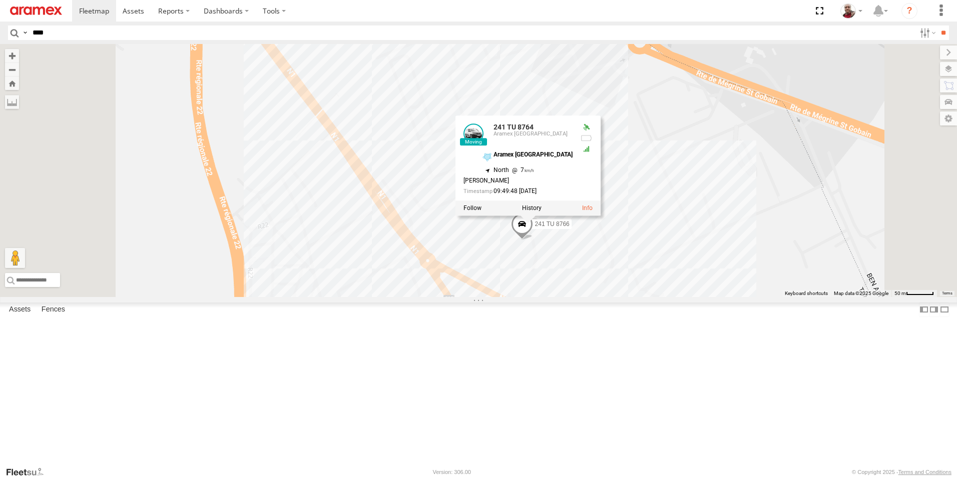
click at [424, 297] on div "241 TU 8764 241 TU 8766 241 TU 8764 Aramex Tunisia Aramex Tunisia 36.77487 , 10…" at bounding box center [478, 170] width 957 height 253
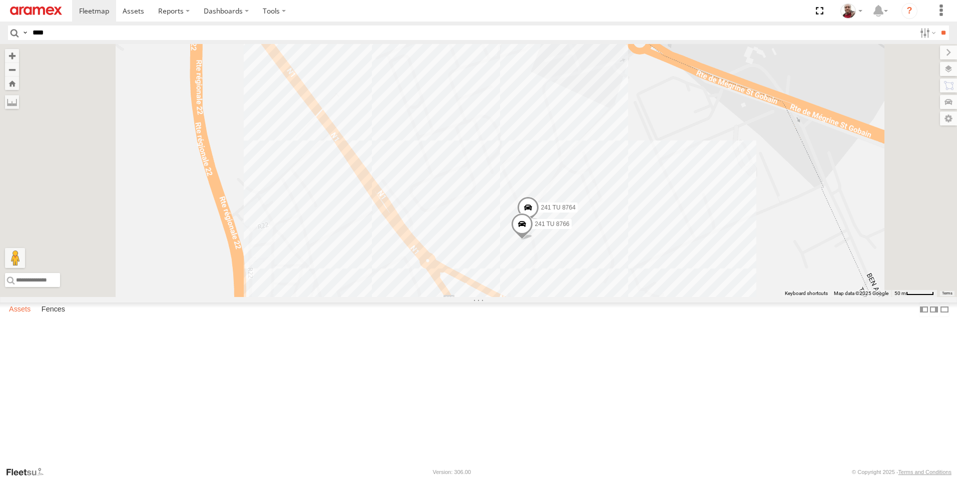
click at [25, 317] on label "Assets" at bounding box center [20, 310] width 32 height 14
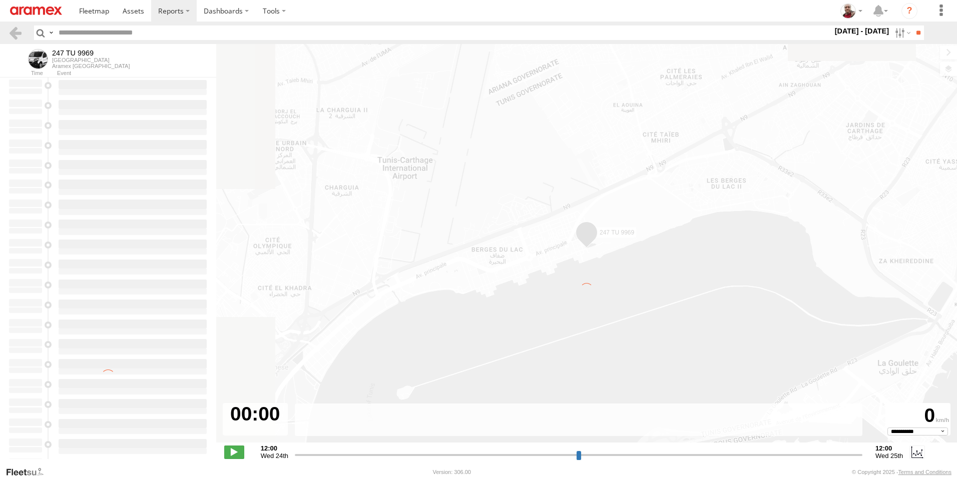
select select "**********"
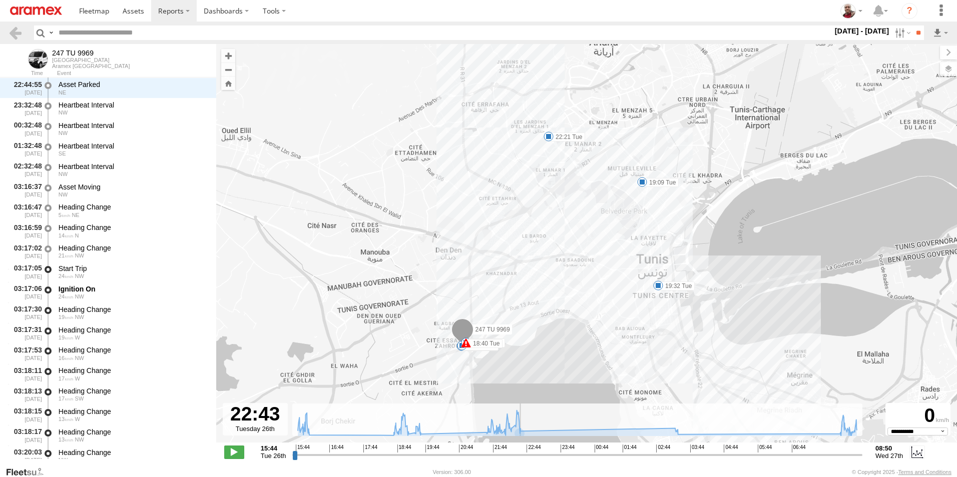
scroll to position [5806, 0]
drag, startPoint x: 298, startPoint y: 456, endPoint x: 745, endPoint y: 428, distance: 447.7
click at [743, 450] on input "range" at bounding box center [577, 455] width 570 height 10
click at [740, 428] on rect at bounding box center [577, 420] width 570 height 33
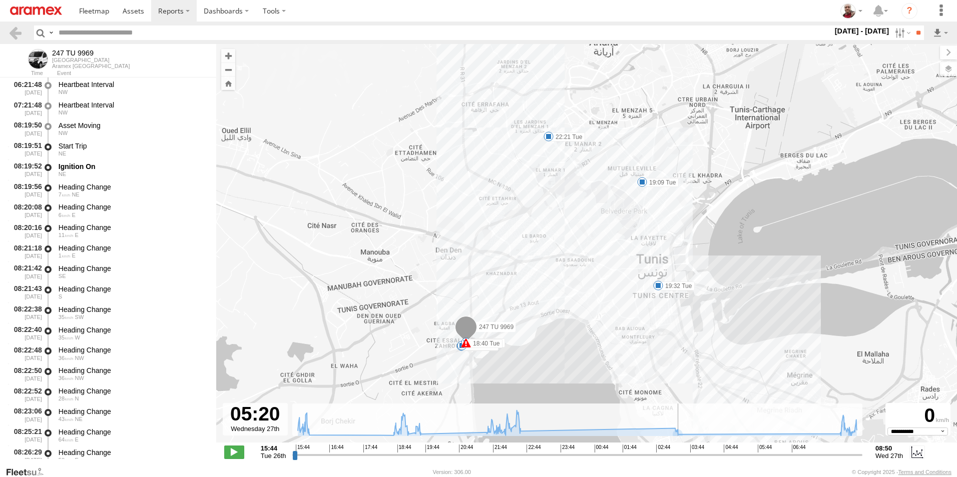
drag, startPoint x: 731, startPoint y: 456, endPoint x: 756, endPoint y: 434, distance: 32.6
type input "**********"
click at [756, 450] on input "range" at bounding box center [577, 455] width 570 height 10
click at [464, 344] on span at bounding box center [466, 343] width 10 height 10
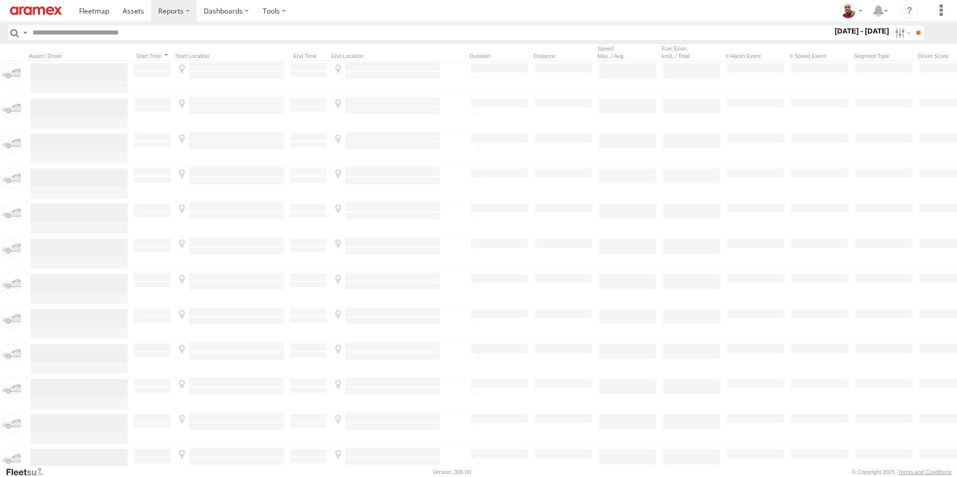
click at [37, 11] on img at bounding box center [36, 11] width 52 height 9
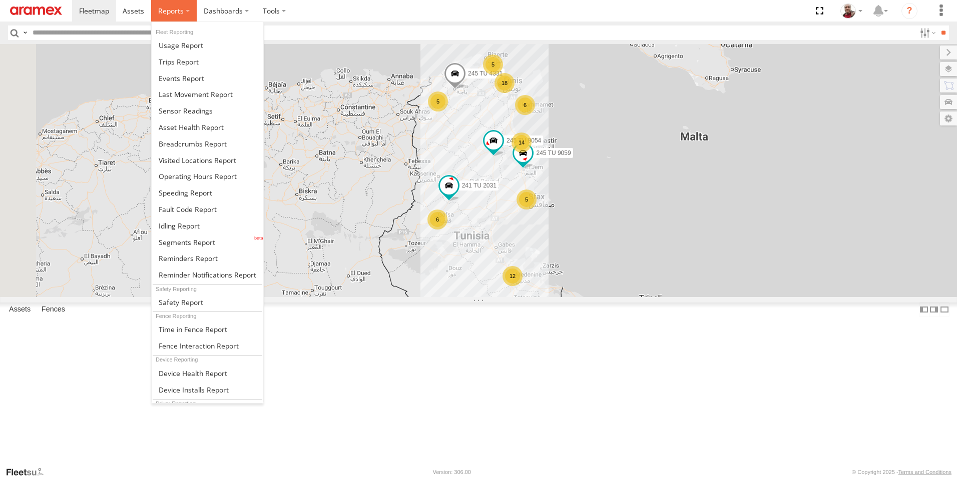
click at [170, 18] on label at bounding box center [174, 11] width 46 height 22
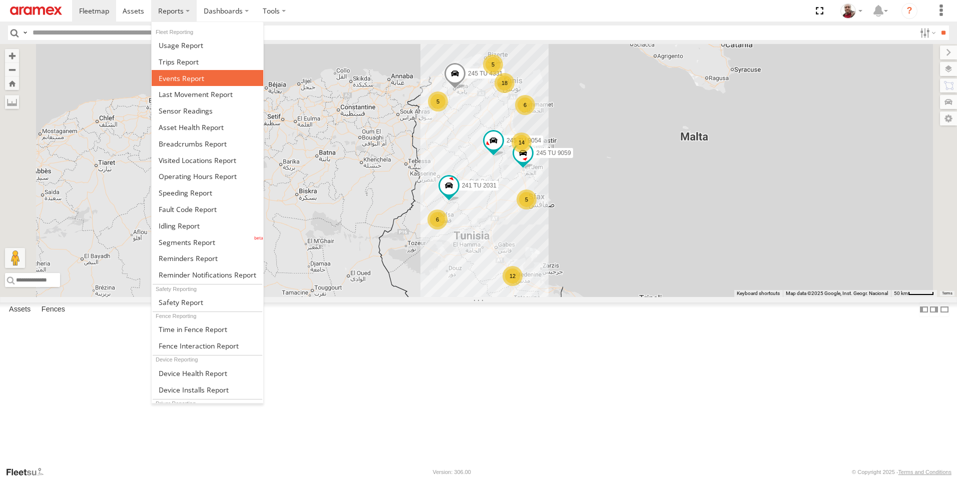
click at [182, 81] on span at bounding box center [182, 79] width 46 height 10
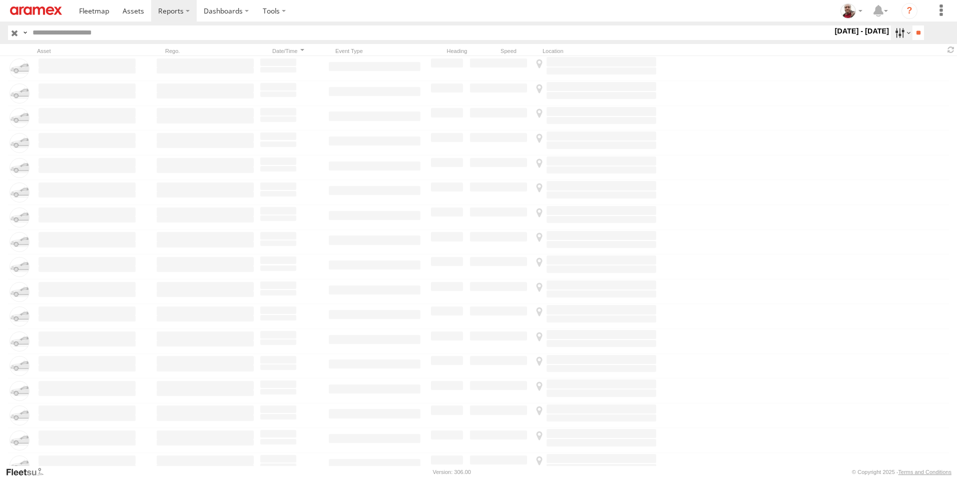
click at [893, 34] on label at bounding box center [902, 33] width 22 height 15
click at [0, 0] on label at bounding box center [0, 0] width 0 height 0
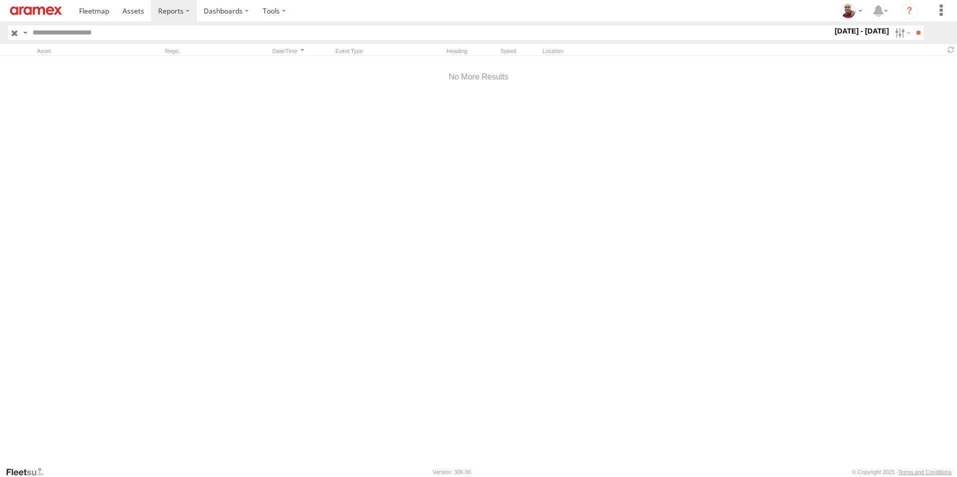
click at [0, 0] on span "Speeding" at bounding box center [0, 0] width 0 height 0
click at [918, 35] on input "**" at bounding box center [918, 33] width 12 height 15
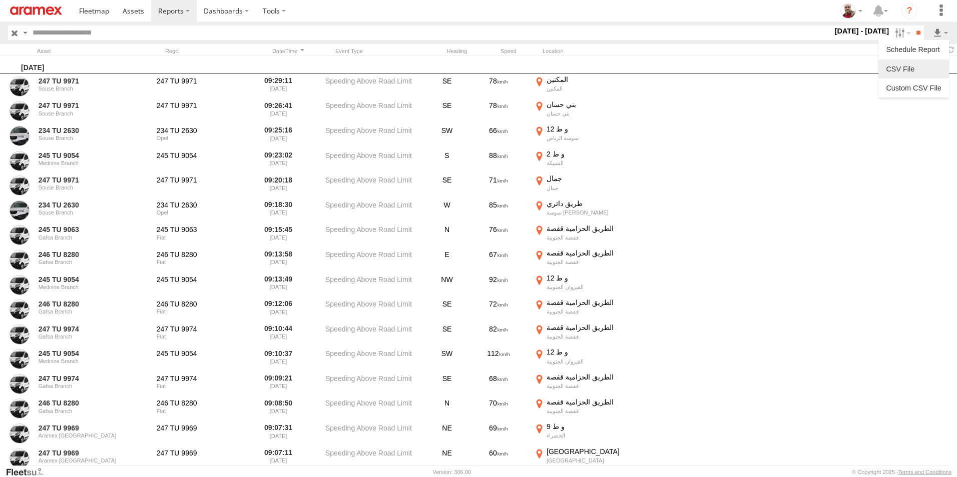
click at [915, 70] on link at bounding box center [913, 69] width 63 height 15
drag, startPoint x: 33, startPoint y: 12, endPoint x: 99, endPoint y: 10, distance: 66.1
click at [33, 12] on img at bounding box center [36, 11] width 52 height 9
